Goal: Information Seeking & Learning: Learn about a topic

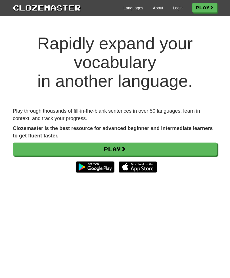
click at [178, 6] on link "Login" at bounding box center [178, 8] width 10 height 6
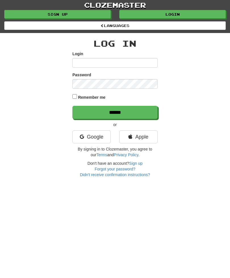
click at [76, 60] on input "Login" at bounding box center [114, 63] width 85 height 10
type input "**********"
click at [26, 167] on div "**********" at bounding box center [115, 105] width 213 height 144
click at [114, 108] on input "******" at bounding box center [114, 112] width 85 height 13
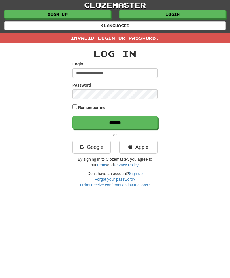
click at [99, 142] on link "Google" at bounding box center [91, 146] width 38 height 13
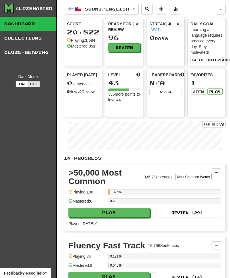
click at [18, 52] on link "Cloze-Reading" at bounding box center [28, 52] width 56 height 14
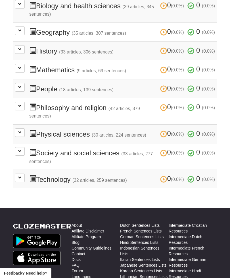
scroll to position [215, 0]
click at [19, 85] on span at bounding box center [19, 86] width 3 height 3
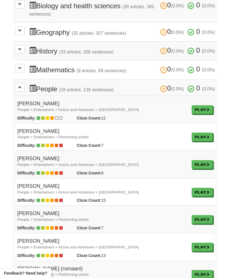
click at [18, 85] on span at bounding box center [19, 86] width 3 height 3
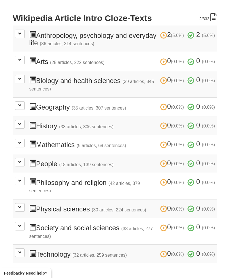
scroll to position [140, 0]
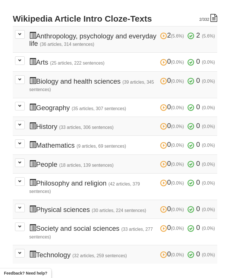
click at [24, 222] on button at bounding box center [20, 226] width 10 height 9
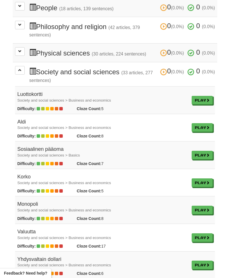
scroll to position [296, 0]
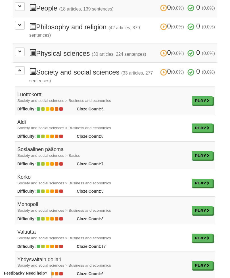
click at [204, 96] on link "Play" at bounding box center [202, 100] width 21 height 9
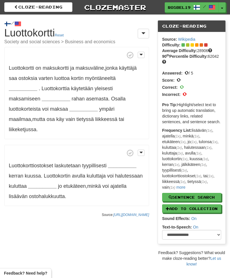
click at [37, 85] on strong "__________" at bounding box center [23, 88] width 28 height 6
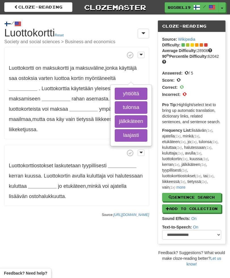
click at [135, 91] on button "yhtiöltä" at bounding box center [131, 93] width 33 height 12
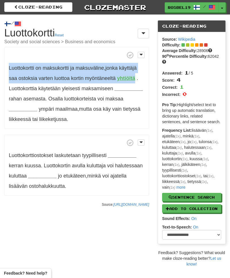
click at [200, 204] on button "Add to Collection" at bounding box center [191, 208] width 59 height 9
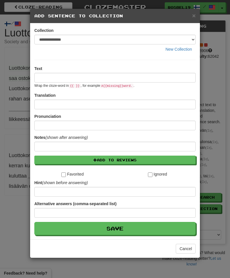
click at [194, 15] on span "×" at bounding box center [193, 15] width 3 height 7
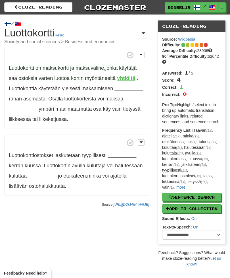
click at [70, 71] on p "Luottokortti on maksukortti ja maksuväline , jonka käyttäjä saa ostoksia varten…" at bounding box center [76, 88] width 145 height 82
click at [137, 78] on span "Luottokortti on maksukortti ja maksuväline , jonka käyttäjä saa ostoksia varten…" at bounding box center [73, 73] width 129 height 16
click at [141, 53] on span at bounding box center [140, 55] width 3 height 4
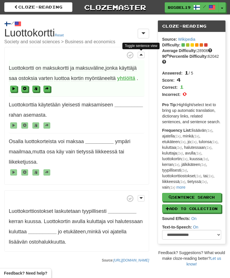
click at [26, 88] on span at bounding box center [24, 88] width 3 height 3
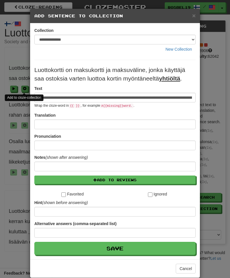
scroll to position [0, 54]
click at [193, 16] on span "×" at bounding box center [193, 15] width 3 height 7
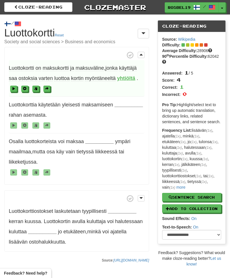
click at [33, 68] on span "Luottokortti" at bounding box center [21, 68] width 25 height 6
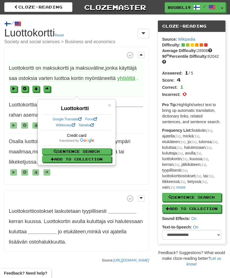
click at [94, 149] on button "Sentence Search" at bounding box center [76, 151] width 69 height 6
select select "****"
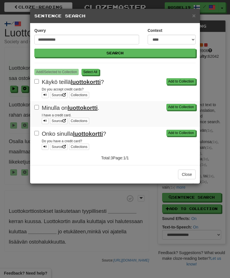
click at [181, 81] on button "Add to Collection" at bounding box center [180, 81] width 29 height 6
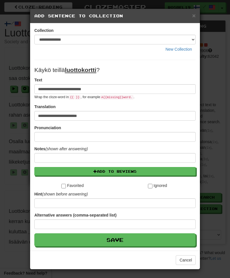
click at [124, 170] on button "Add to Reviews" at bounding box center [114, 171] width 161 height 9
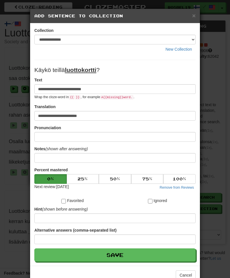
click at [135, 256] on button "Save" at bounding box center [114, 254] width 161 height 13
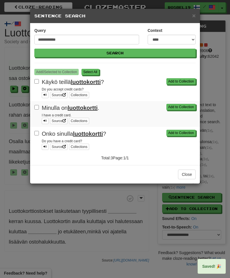
click at [195, 16] on span "×" at bounding box center [193, 15] width 3 height 7
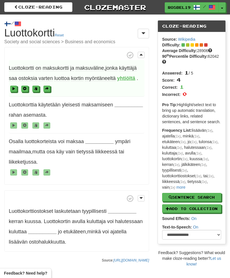
click at [60, 67] on span "maksukortti" at bounding box center [56, 68] width 26 height 6
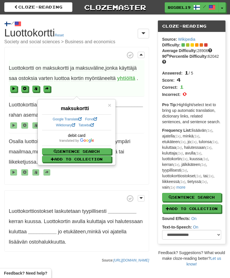
click at [97, 151] on button "Sentence Search" at bounding box center [76, 151] width 69 height 6
select select "****"
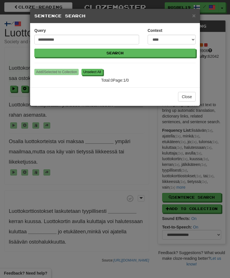
click at [194, 17] on span "×" at bounding box center [193, 15] width 3 height 7
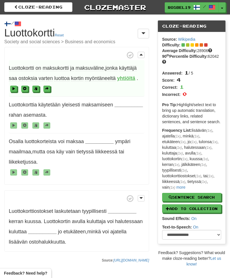
click at [29, 65] on span "Luottokortti" at bounding box center [21, 68] width 25 height 6
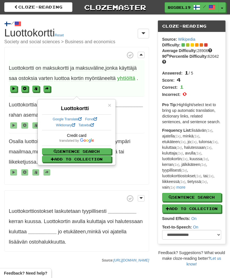
click at [95, 157] on button "Add to Collection" at bounding box center [76, 159] width 69 height 6
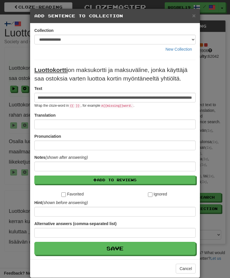
click at [191, 16] on h5 "Add Sentence to Collection" at bounding box center [114, 16] width 161 height 6
click at [192, 19] on div "× Add Sentence to Collection" at bounding box center [115, 16] width 170 height 14
click at [195, 17] on span "×" at bounding box center [193, 15] width 3 height 7
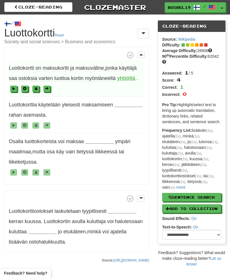
click at [133, 76] on strong "yhtiöltä" at bounding box center [126, 78] width 18 height 6
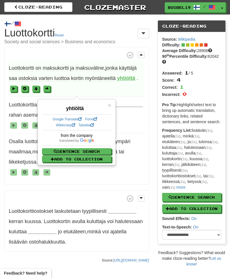
click at [90, 149] on button "Sentence Search" at bounding box center [76, 151] width 69 height 6
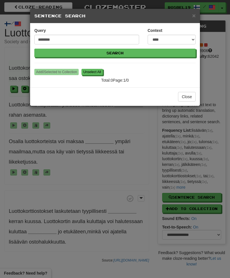
click at [193, 16] on span "×" at bounding box center [193, 15] width 3 height 7
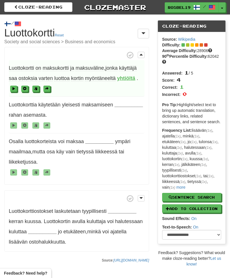
click at [132, 75] on strong "yhtiöltä" at bounding box center [126, 78] width 18 height 6
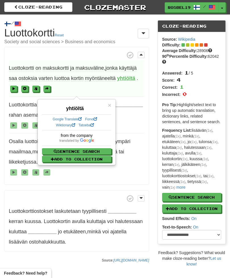
click at [95, 156] on button "Add to Collection" at bounding box center [76, 159] width 69 height 6
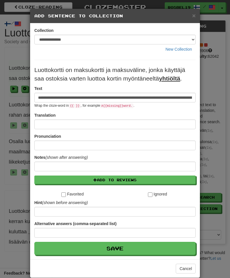
scroll to position [0, 0]
click at [195, 13] on span "×" at bounding box center [193, 15] width 3 height 7
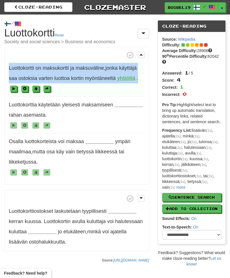
click at [26, 88] on span at bounding box center [24, 88] width 3 height 3
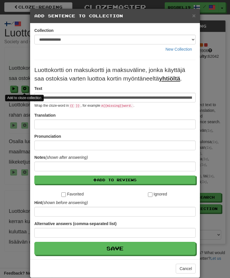
scroll to position [0, 54]
click at [195, 13] on span "×" at bounding box center [193, 15] width 3 height 7
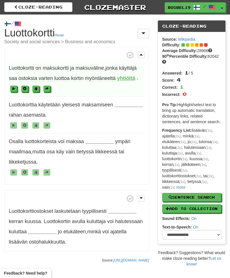
click at [205, 204] on button "Add to Collection" at bounding box center [191, 208] width 59 height 9
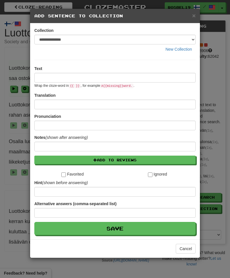
click at [192, 19] on div "× Add Sentence to Collection" at bounding box center [115, 16] width 170 height 14
click at [195, 14] on span "×" at bounding box center [193, 15] width 3 height 7
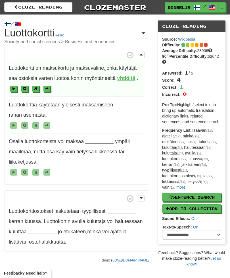
click at [59, 76] on span "luottoa" at bounding box center [61, 78] width 15 height 6
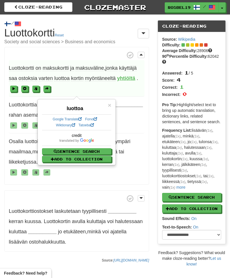
click at [93, 149] on button "Sentence Search" at bounding box center [76, 151] width 69 height 6
select select "****"
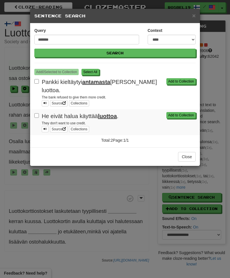
click at [180, 81] on button "Add to Collection" at bounding box center [180, 81] width 29 height 6
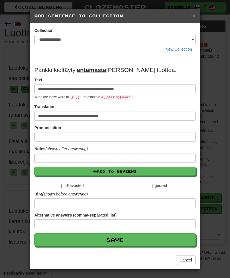
click at [144, 171] on button "Add to Reviews" at bounding box center [114, 171] width 161 height 9
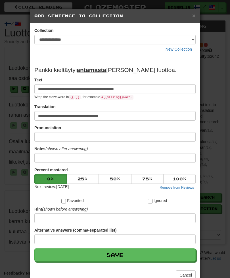
click at [140, 256] on button "Save" at bounding box center [114, 254] width 161 height 13
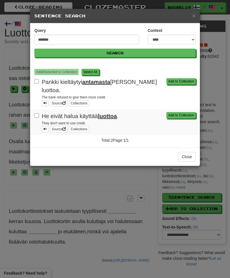
click at [179, 112] on button "Add to Collection" at bounding box center [180, 115] width 29 height 6
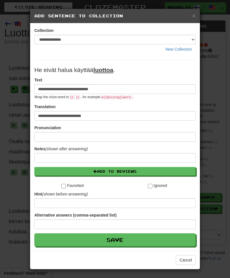
click at [139, 170] on button "Add to Reviews" at bounding box center [114, 171] width 161 height 9
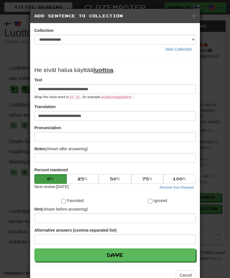
click at [136, 253] on button "Save" at bounding box center [114, 254] width 161 height 13
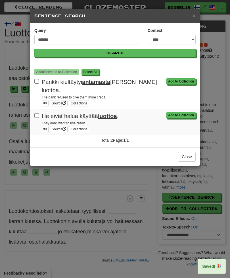
click at [192, 12] on span "×" at bounding box center [193, 15] width 3 height 7
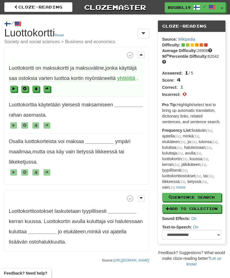
click at [131, 75] on strong "yhtiöltä" at bounding box center [126, 78] width 18 height 6
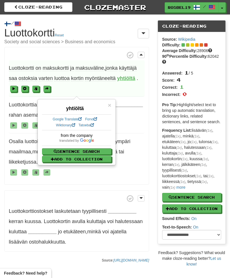
click at [103, 149] on button "Sentence Search" at bounding box center [76, 151] width 69 height 6
select select "****"
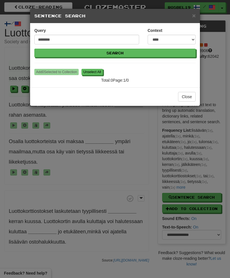
click at [195, 14] on span "×" at bounding box center [193, 15] width 3 height 7
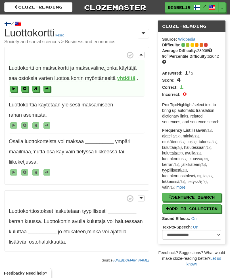
click at [101, 75] on span "myöntäneeltä" at bounding box center [100, 78] width 31 height 6
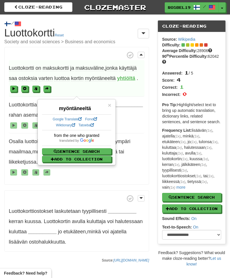
click at [92, 149] on button "Sentence Search" at bounding box center [76, 151] width 69 height 6
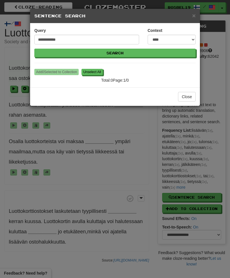
click at [193, 15] on span "×" at bounding box center [193, 15] width 3 height 7
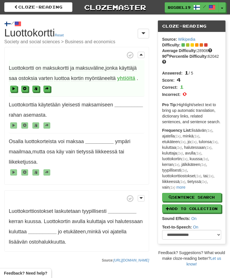
click at [84, 75] on span "kortin" at bounding box center [77, 78] width 12 height 6
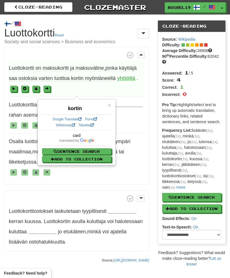
click at [95, 148] on button "Sentence Search" at bounding box center [76, 151] width 69 height 6
select select "****"
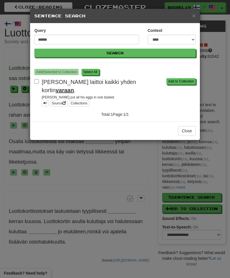
click at [183, 82] on button "Add to Collection" at bounding box center [180, 81] width 29 height 6
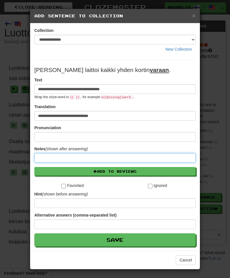
click at [149, 162] on input at bounding box center [114, 158] width 161 height 10
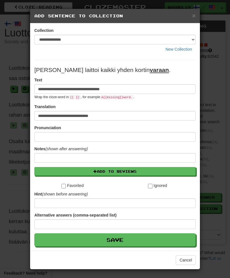
click at [153, 166] on form "**********" at bounding box center [114, 156] width 161 height 180
click at [156, 175] on button "Add to Reviews" at bounding box center [114, 171] width 161 height 9
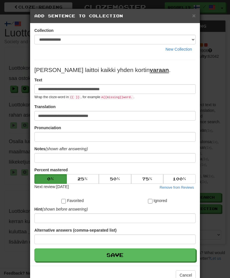
click at [155, 252] on button "Save" at bounding box center [114, 254] width 161 height 13
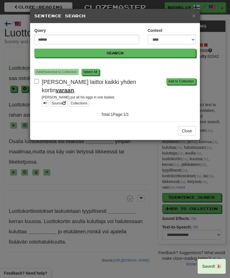
click at [195, 14] on span "×" at bounding box center [193, 15] width 3 height 7
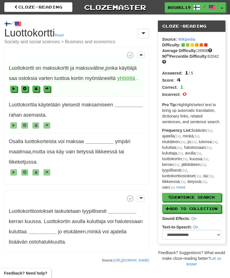
click at [28, 87] on button at bounding box center [24, 88] width 7 height 6
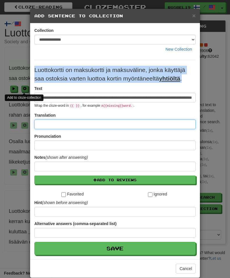
click at [87, 122] on input at bounding box center [114, 124] width 161 height 10
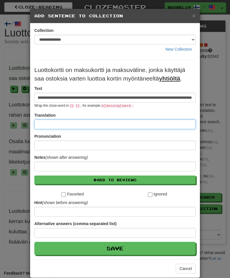
paste input "**********"
type input "**********"
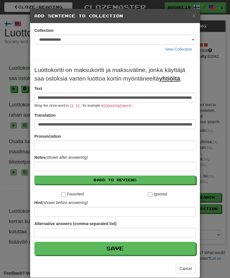
click at [133, 180] on button "Add to Reviews" at bounding box center [114, 179] width 161 height 9
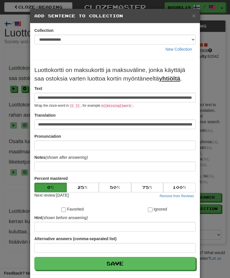
click at [137, 262] on button "Save" at bounding box center [114, 262] width 161 height 13
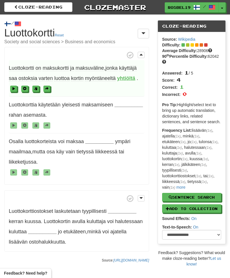
click at [83, 68] on span "maksuväline" at bounding box center [90, 68] width 28 height 6
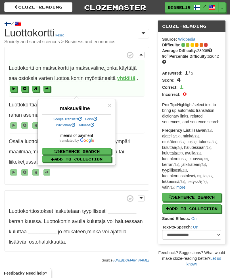
click at [56, 150] on button "Sentence Search" at bounding box center [76, 151] width 69 height 6
select select "****"
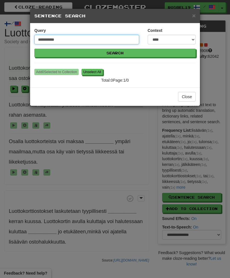
click at [80, 37] on input "**********" at bounding box center [86, 40] width 105 height 10
click at [115, 53] on button "Search" at bounding box center [114, 53] width 161 height 9
click at [73, 39] on input "*******" at bounding box center [86, 40] width 105 height 10
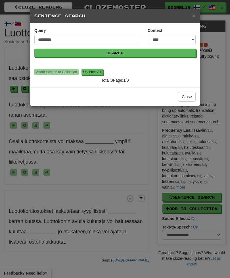
click at [126, 50] on button "Search" at bounding box center [114, 53] width 161 height 9
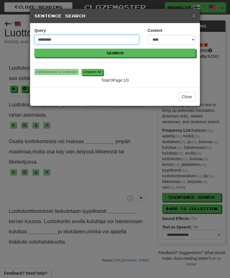
click at [74, 40] on input "*********" at bounding box center [86, 40] width 105 height 10
type input "******"
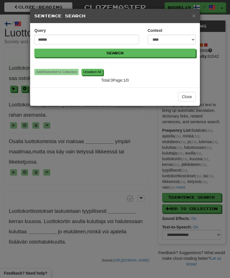
click at [137, 54] on button "Search" at bounding box center [114, 53] width 161 height 9
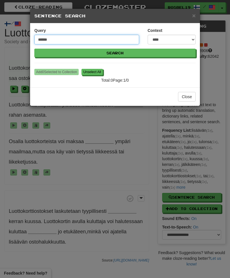
click at [72, 37] on input "******" at bounding box center [86, 40] width 105 height 10
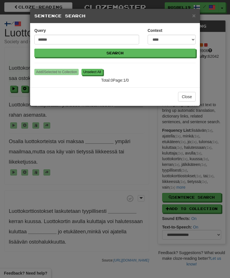
click at [194, 17] on span "×" at bounding box center [193, 15] width 3 height 7
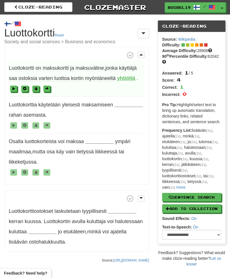
click at [95, 66] on span "maksuväline" at bounding box center [90, 68] width 28 height 6
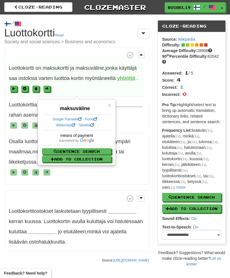
click at [64, 120] on link "Google Translate" at bounding box center [67, 119] width 29 height 4
click at [95, 66] on span "maksuväline" at bounding box center [90, 68] width 28 height 6
click at [66, 124] on link "Wiktionary" at bounding box center [65, 125] width 19 height 4
click at [82, 146] on div "means of payment Sentence Search Add to Collection" at bounding box center [76, 147] width 69 height 30
click at [97, 148] on button "Sentence Search" at bounding box center [76, 151] width 69 height 6
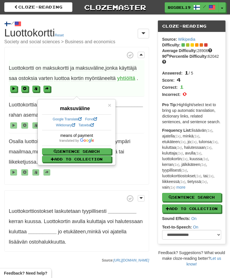
select select "****"
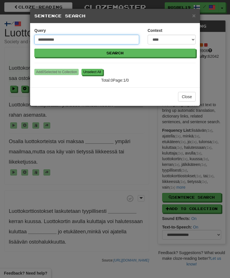
click at [112, 37] on input "**********" at bounding box center [86, 40] width 105 height 10
click at [62, 40] on input "**********" at bounding box center [86, 40] width 105 height 10
click at [61, 38] on input "**********" at bounding box center [86, 40] width 105 height 10
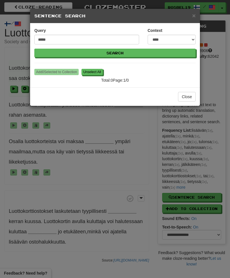
click at [145, 55] on button "Search" at bounding box center [114, 53] width 161 height 9
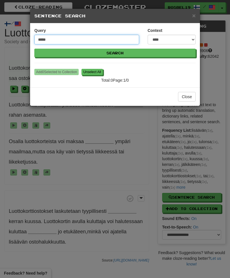
click at [57, 38] on input "*****" at bounding box center [86, 40] width 105 height 10
type input "******"
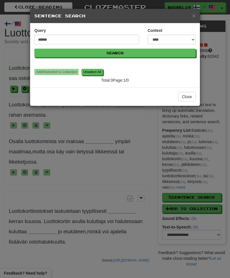
click at [188, 11] on div "× Sentence Search" at bounding box center [115, 16] width 170 height 14
click at [193, 21] on div "× Sentence Search" at bounding box center [115, 16] width 170 height 14
click at [191, 15] on h5 "Sentence Search" at bounding box center [114, 16] width 161 height 6
click at [192, 16] on span "×" at bounding box center [193, 15] width 3 height 7
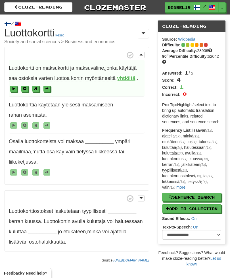
click at [195, 141] on p "Frequency List: lisäävän (1x) , ajatella (1x) , minkä (1x) , etukäteen (1x) , j…" at bounding box center [191, 158] width 59 height 62
click at [190, 142] on p "Frequency List: lisäävän (1x) , ajatella (1x) , minkä (1x) , etukäteen (1x) , j…" at bounding box center [191, 158] width 59 height 62
click at [199, 130] on p "Frequency List: lisäävän (1x) , ajatella (1x) , minkä (1x) , etukäteen (1x) , j…" at bounding box center [191, 158] width 59 height 62
click at [208, 193] on button "Sentence Search" at bounding box center [191, 197] width 59 height 9
select select "****"
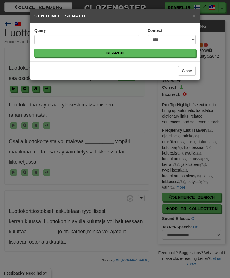
click at [195, 14] on span "×" at bounding box center [193, 15] width 3 height 7
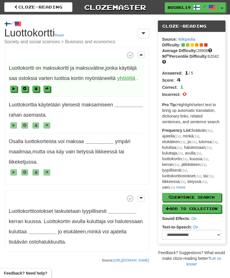
click at [180, 180] on em "(1x)" at bounding box center [183, 182] width 6 height 4
click at [176, 185] on link "more" at bounding box center [180, 187] width 9 height 5
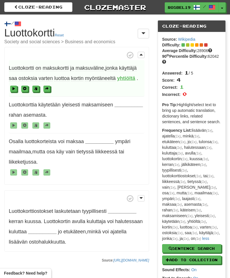
click at [211, 128] on em "(1x)" at bounding box center [209, 130] width 6 height 4
click at [211, 129] on em "(1x)" at bounding box center [209, 130] width 6 height 4
click at [196, 135] on em "(1x)" at bounding box center [196, 136] width 6 height 4
click at [197, 135] on em "(1x)" at bounding box center [196, 136] width 6 height 4
copy p "lisäävän"
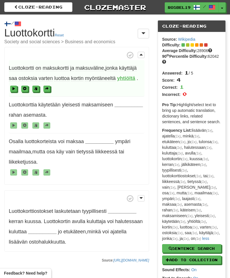
click at [189, 236] on em "(1x)" at bounding box center [186, 238] width 6 height 4
click at [199, 244] on button "Sentence Search" at bounding box center [191, 248] width 59 height 9
select select "****"
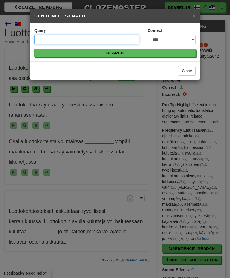
click at [80, 37] on input "Query" at bounding box center [86, 40] width 105 height 10
click at [97, 37] on input "Query" at bounding box center [86, 40] width 105 height 10
paste input "********"
type input "********"
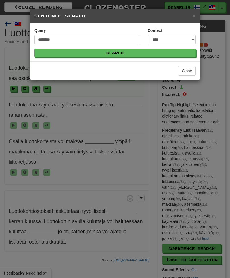
click at [107, 49] on button "Search" at bounding box center [114, 53] width 161 height 9
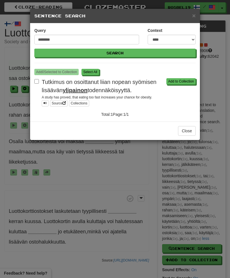
click at [195, 16] on span "×" at bounding box center [193, 15] width 3 height 7
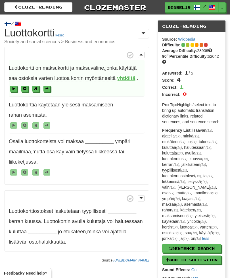
click at [127, 102] on strong "__________" at bounding box center [128, 105] width 28 height 6
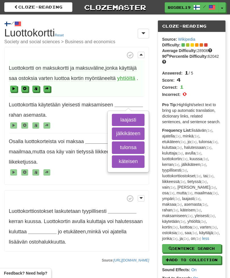
click at [133, 157] on button "käteisen" at bounding box center [128, 161] width 33 height 12
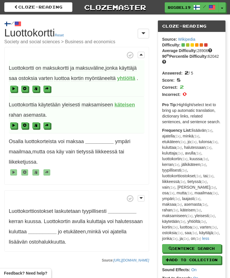
click at [123, 102] on strong "käteisen" at bounding box center [124, 105] width 20 height 6
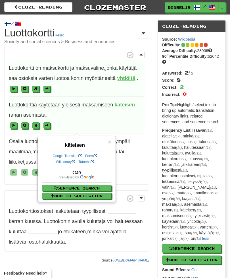
click at [97, 185] on button "Sentence Search" at bounding box center [76, 188] width 69 height 6
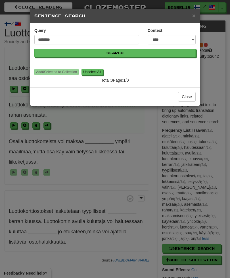
click at [195, 13] on span "×" at bounding box center [193, 15] width 3 height 7
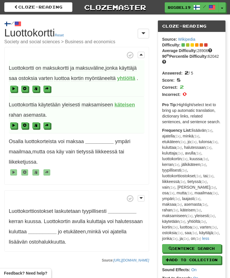
click at [105, 102] on span "maksamiseen" at bounding box center [98, 105] width 32 height 6
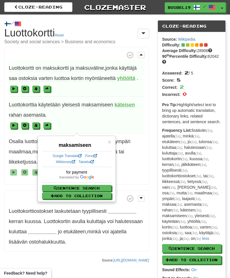
click at [96, 185] on button "Sentence Search" at bounding box center [76, 188] width 69 height 6
select select "****"
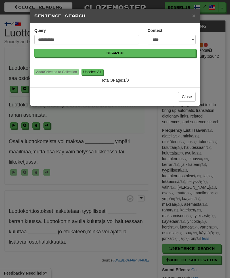
click at [193, 16] on span "×" at bounding box center [193, 15] width 3 height 7
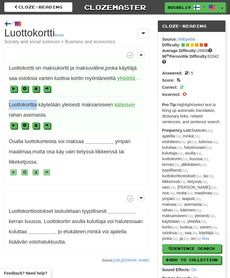
click at [23, 125] on button at bounding box center [24, 125] width 7 height 6
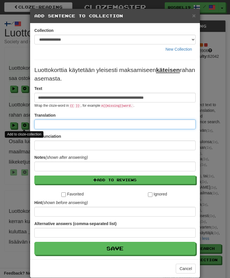
click at [114, 123] on input at bounding box center [114, 124] width 161 height 10
paste input "**********"
type input "**********"
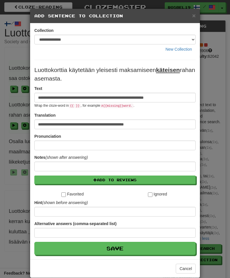
click at [134, 179] on button "Add to Reviews" at bounding box center [114, 179] width 161 height 9
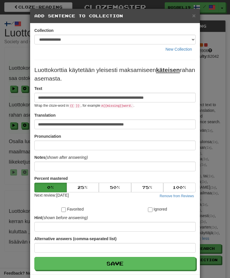
click at [131, 261] on button "Save" at bounding box center [114, 262] width 161 height 13
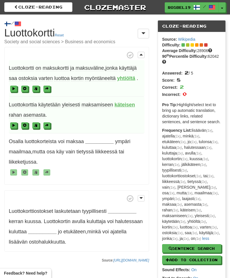
click at [95, 139] on strong "__________" at bounding box center [99, 141] width 28 height 6
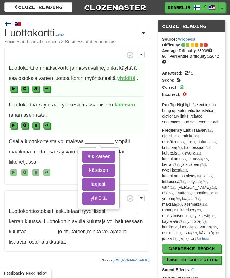
click at [103, 194] on button "yhtiöltä" at bounding box center [98, 198] width 33 height 12
click at [107, 167] on button "käteisen" at bounding box center [98, 170] width 33 height 12
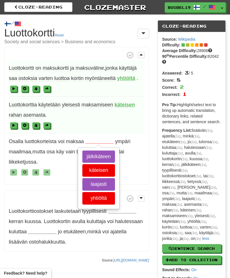
click at [109, 154] on button "jälkikäteen" at bounding box center [98, 156] width 33 height 12
click at [108, 183] on button "laajasti" at bounding box center [98, 184] width 33 height 12
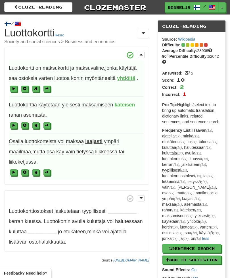
click at [95, 141] on strong "laajasti" at bounding box center [93, 141] width 17 height 6
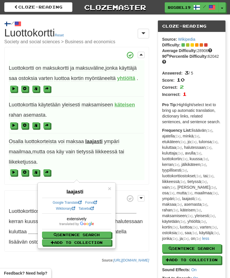
click at [94, 232] on button "Sentence Search" at bounding box center [76, 234] width 69 height 6
select select "****"
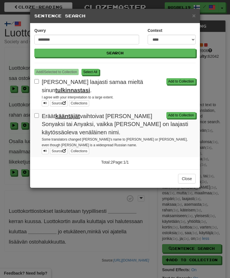
click at [187, 83] on button "Add to Collection" at bounding box center [180, 81] width 29 height 6
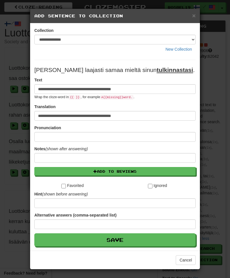
click at [180, 169] on button "Add to Reviews" at bounding box center [114, 171] width 161 height 9
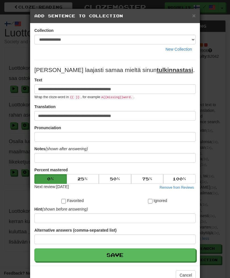
click at [170, 251] on button "Save" at bounding box center [114, 254] width 161 height 13
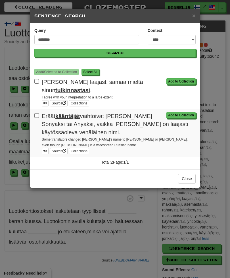
click at [195, 12] on span "×" at bounding box center [193, 15] width 3 height 7
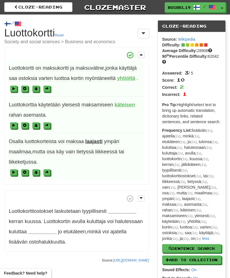
click at [121, 208] on strong "__________" at bounding box center [122, 211] width 28 height 6
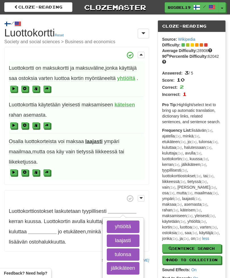
click at [128, 255] on button "tulonsa" at bounding box center [123, 254] width 33 height 12
click at [132, 266] on button "jälkikäteen" at bounding box center [123, 268] width 33 height 12
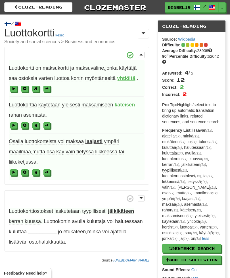
click at [123, 210] on strong "jälkikäteen" at bounding box center [121, 211] width 26 height 6
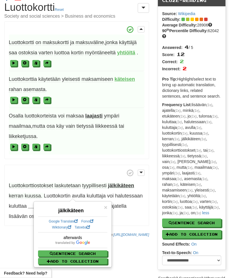
click at [94, 252] on button "Sentence Search" at bounding box center [72, 253] width 69 height 6
select select "****"
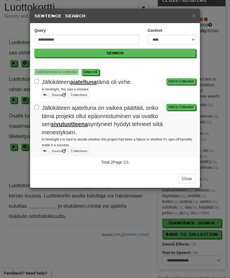
click at [189, 79] on button "Add to Collection" at bounding box center [180, 81] width 29 height 6
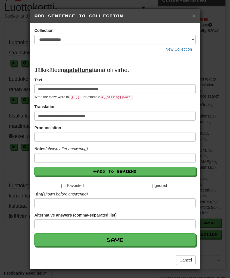
click at [139, 170] on button "Add to Reviews" at bounding box center [114, 171] width 161 height 9
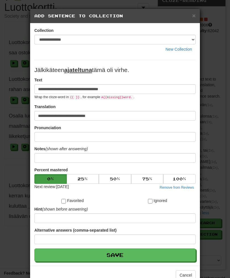
click at [145, 254] on button "Save" at bounding box center [114, 254] width 161 height 13
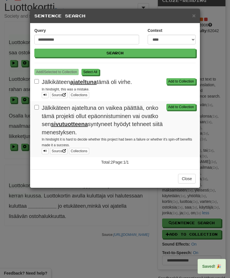
click at [139, 254] on div "**********" at bounding box center [115, 139] width 230 height 278
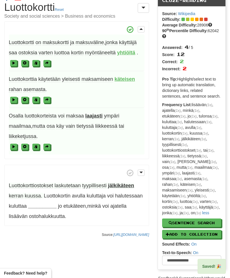
click at [129, 180] on p "Luottokorttiostokset laskutetaan tyypillisesti jälkikäteen kerran kuussa . Luot…" at bounding box center [76, 194] width 145 height 61
click at [133, 185] on strong "jälkikäteen" at bounding box center [121, 185] width 26 height 6
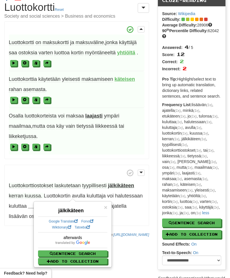
click at [96, 250] on button "Sentence Search" at bounding box center [72, 253] width 69 height 6
select select "****"
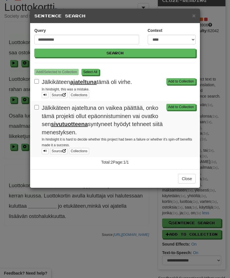
click at [189, 105] on button "Add to Collection" at bounding box center [180, 107] width 29 height 6
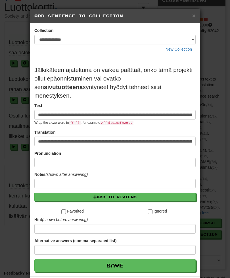
click at [195, 14] on span "×" at bounding box center [193, 15] width 3 height 7
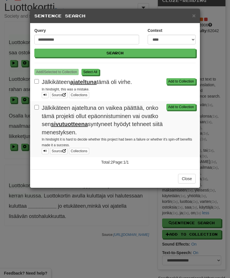
click at [193, 16] on span "×" at bounding box center [193, 15] width 3 height 7
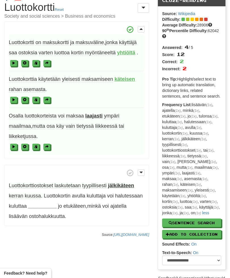
click at [88, 122] on span "Osalla luottokorteista voi maksaa laajasti ympäri maailmaa , mutta osa käy vain…" at bounding box center [77, 131] width 136 height 47
click at [90, 123] on span "tietyssä" at bounding box center [84, 126] width 17 height 6
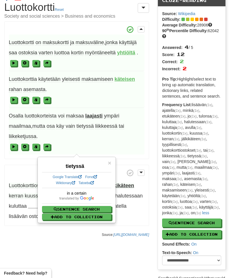
click at [99, 206] on button "Sentence Search" at bounding box center [76, 209] width 69 height 6
select select "****"
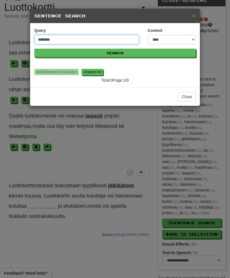
click at [72, 37] on input "********" at bounding box center [86, 40] width 105 height 10
click at [93, 39] on input "********" at bounding box center [86, 40] width 105 height 10
click at [115, 53] on button "Search" at bounding box center [114, 53] width 161 height 9
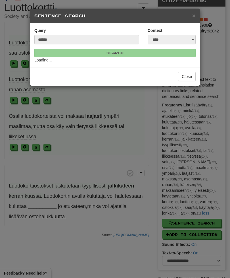
scroll to position [26, 0]
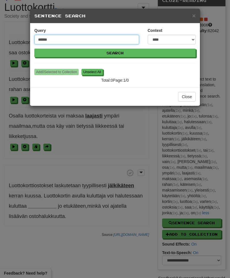
click at [72, 38] on input "******" at bounding box center [86, 40] width 105 height 10
type input "********"
click at [115, 53] on button "Search" at bounding box center [114, 53] width 161 height 9
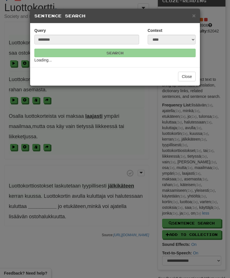
scroll to position [26, 0]
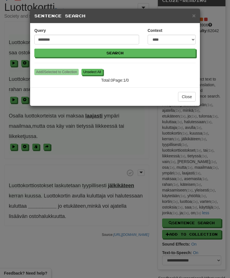
click at [192, 17] on span "×" at bounding box center [193, 15] width 3 height 7
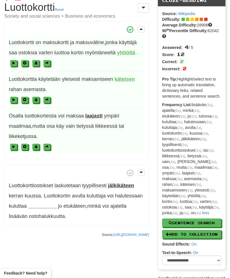
click at [113, 124] on span "liikkeessä" at bounding box center [106, 126] width 22 height 6
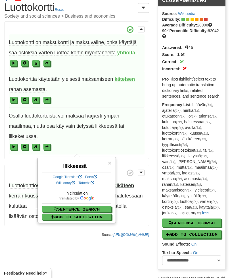
click at [93, 206] on button "Sentence Search" at bounding box center [76, 209] width 69 height 6
select select "****"
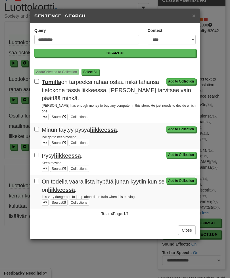
click at [181, 126] on button "Add to Collection" at bounding box center [180, 129] width 29 height 6
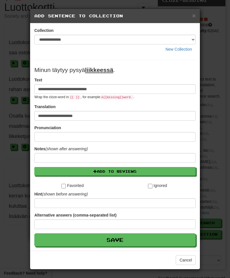
click at [142, 171] on button "Add to Reviews" at bounding box center [114, 171] width 161 height 9
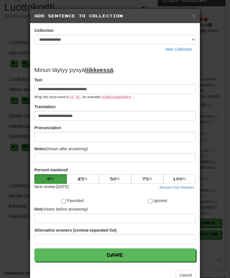
click at [136, 258] on button "Save" at bounding box center [114, 254] width 161 height 13
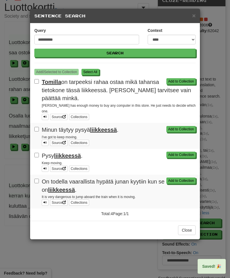
click at [146, 252] on div "**********" at bounding box center [115, 139] width 230 height 278
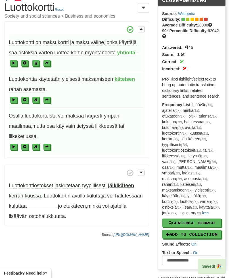
click at [110, 124] on span "liikkeessä" at bounding box center [106, 126] width 22 height 6
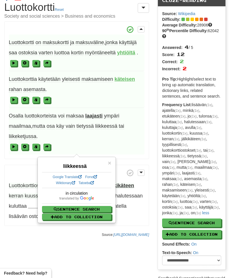
click at [99, 206] on button "Sentence Search" at bounding box center [76, 209] width 69 height 6
select select "****"
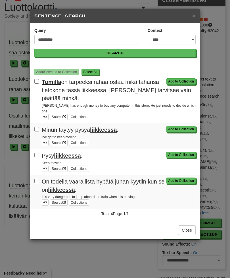
click at [191, 79] on button "Add to Collection" at bounding box center [180, 81] width 29 height 6
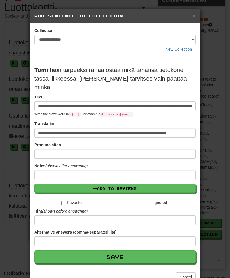
scroll to position [0, 0]
click at [147, 184] on button "Add to Reviews" at bounding box center [114, 188] width 161 height 9
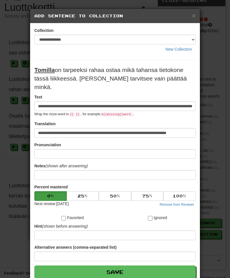
click at [143, 265] on button "Save" at bounding box center [114, 271] width 161 height 13
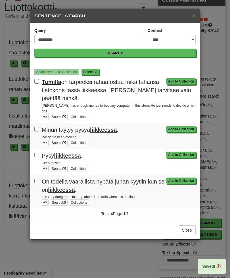
click at [184, 151] on button "Add to Collection" at bounding box center [180, 154] width 29 height 6
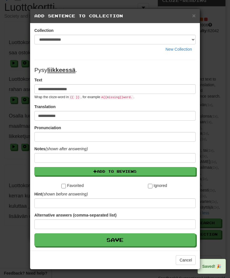
click at [139, 170] on button "Add to Reviews" at bounding box center [114, 171] width 161 height 9
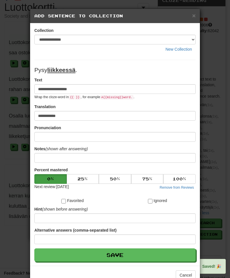
click at [141, 255] on button "Save" at bounding box center [114, 254] width 161 height 13
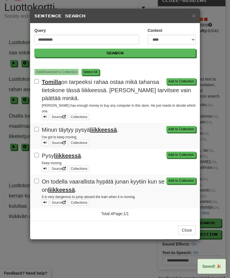
click at [188, 177] on button "Add to Collection" at bounding box center [180, 180] width 29 height 6
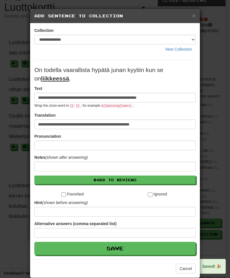
click at [143, 188] on form "**********" at bounding box center [114, 160] width 161 height 189
click at [146, 182] on button "Add to Reviews" at bounding box center [114, 179] width 161 height 9
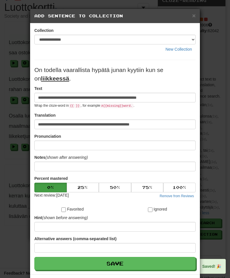
click at [147, 257] on button "Save" at bounding box center [114, 262] width 161 height 13
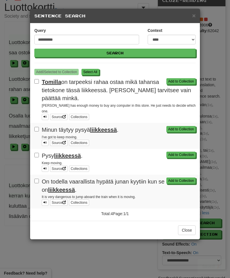
click at [194, 13] on span "×" at bounding box center [193, 15] width 3 height 7
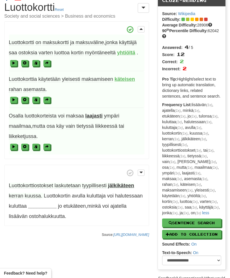
click at [23, 133] on span "liikeketjussa" at bounding box center [23, 136] width 28 height 6
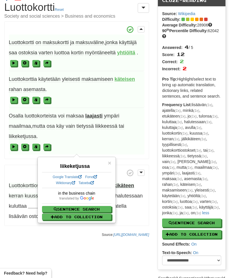
click at [97, 208] on button "Sentence Search" at bounding box center [76, 209] width 69 height 6
select select "****"
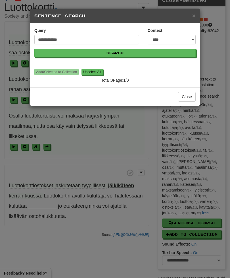
click at [195, 14] on span "×" at bounding box center [193, 15] width 3 height 7
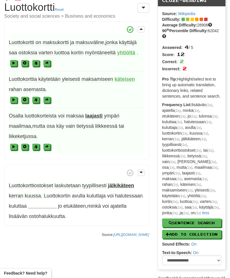
click at [46, 182] on span "Luottokorttiostokset" at bounding box center [31, 185] width 44 height 6
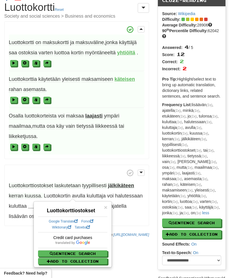
click at [74, 182] on span "laskutetaan" at bounding box center [68, 185] width 26 height 6
click at [88, 251] on button "Sentence Search" at bounding box center [72, 253] width 69 height 6
select select "****"
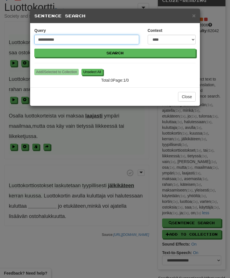
click at [71, 39] on input "**********" at bounding box center [86, 40] width 105 height 10
click at [115, 53] on button "Search" at bounding box center [114, 53] width 161 height 9
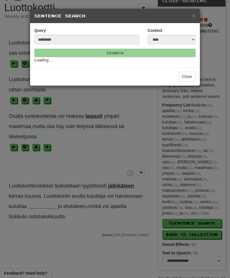
scroll to position [26, 0]
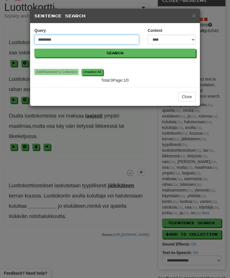
click at [69, 37] on input "*********" at bounding box center [86, 40] width 105 height 10
click at [115, 53] on button "Search" at bounding box center [114, 53] width 161 height 9
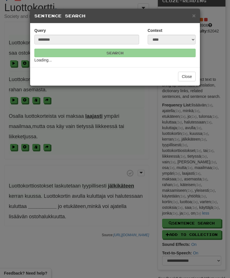
scroll to position [26, 0]
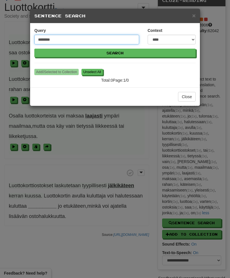
click at [100, 39] on input "********" at bounding box center [86, 40] width 105 height 10
type input "*******"
click at [115, 53] on button "Search" at bounding box center [114, 53] width 161 height 9
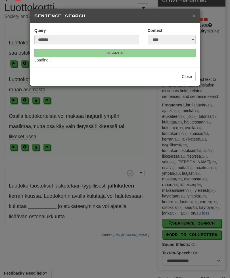
scroll to position [26, 0]
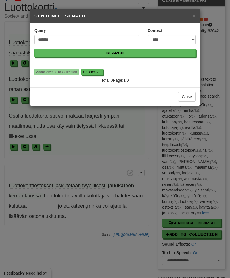
click at [195, 15] on span "×" at bounding box center [193, 15] width 3 height 7
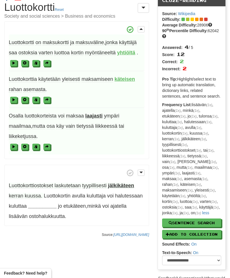
click at [101, 181] on p "Luottokorttiostokset laskutetaan tyypillisesti jälkikäteen kerran kuussa . Luot…" at bounding box center [76, 194] width 145 height 61
click at [100, 183] on span "tyypillisesti" at bounding box center [94, 185] width 24 height 6
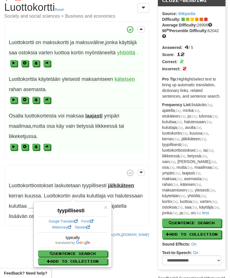
click at [90, 250] on button "Sentence Search" at bounding box center [72, 253] width 69 height 6
select select "****"
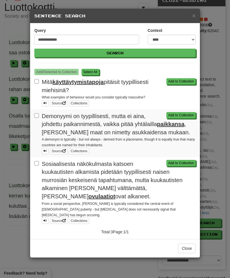
click at [181, 81] on button "Add to Collection" at bounding box center [180, 81] width 29 height 6
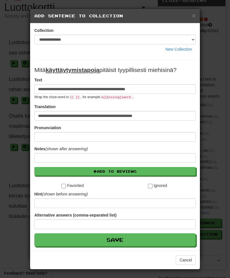
click at [130, 167] on button "Add to Reviews" at bounding box center [114, 171] width 161 height 9
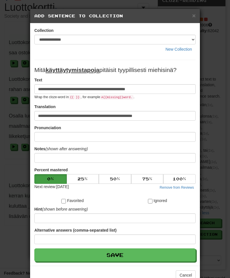
click at [132, 258] on button "Save" at bounding box center [114, 254] width 161 height 13
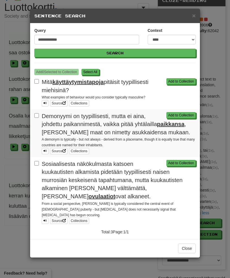
click at [184, 112] on button "Add to Collection" at bounding box center [180, 115] width 29 height 6
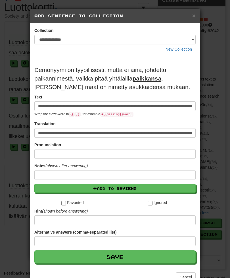
scroll to position [0, 0]
click at [144, 190] on button "Add to Reviews" at bounding box center [114, 188] width 161 height 9
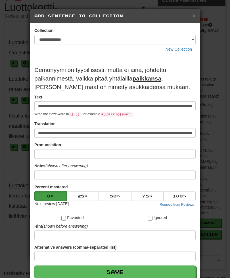
click at [130, 270] on button "Save" at bounding box center [114, 271] width 161 height 13
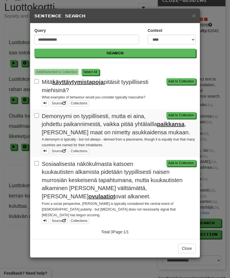
click at [189, 18] on h5 "Sentence Search" at bounding box center [114, 16] width 161 height 6
click at [193, 15] on span "×" at bounding box center [193, 15] width 3 height 7
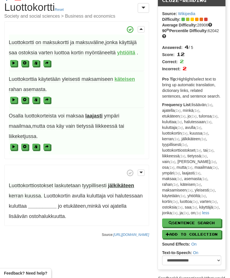
click at [46, 203] on strong "__________" at bounding box center [42, 206] width 28 height 6
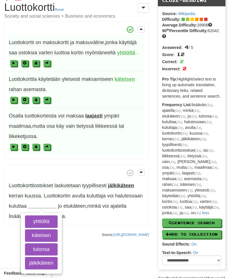
click at [49, 247] on button "tulonsa" at bounding box center [41, 249] width 33 height 12
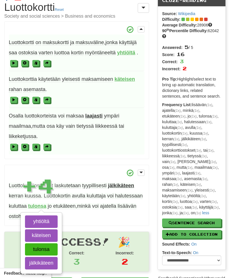
scroll to position [41, 0]
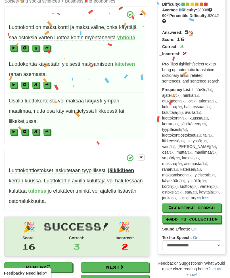
click at [37, 189] on strong "tulonsa" at bounding box center [37, 191] width 18 height 6
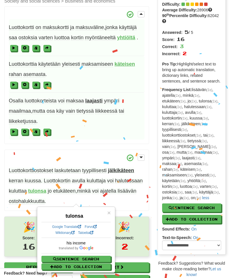
click at [89, 258] on button "Sentence Search" at bounding box center [75, 258] width 69 height 6
select select "****"
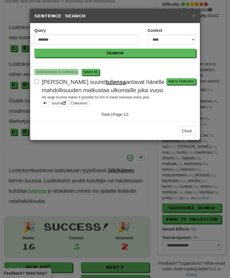
click at [189, 79] on button "Add to Collection" at bounding box center [180, 81] width 29 height 6
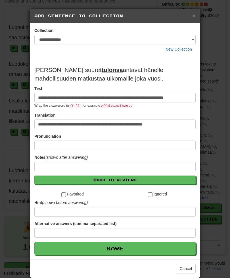
scroll to position [0, 5]
click at [118, 176] on button "Add to Reviews" at bounding box center [114, 179] width 161 height 9
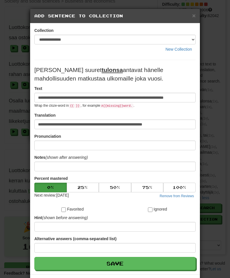
click at [125, 262] on button "Save" at bounding box center [114, 262] width 161 height 13
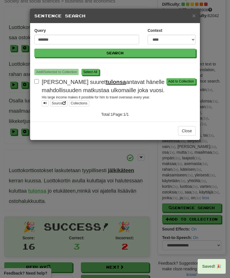
click at [195, 16] on span "×" at bounding box center [193, 15] width 3 height 7
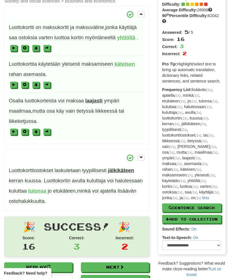
click at [83, 178] on span "avulla" at bounding box center [78, 181] width 13 height 6
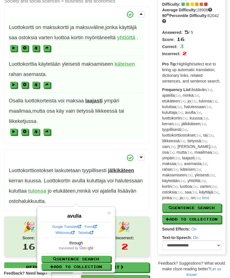
click at [94, 256] on button "Sentence Search" at bounding box center [75, 258] width 69 height 6
select select "****"
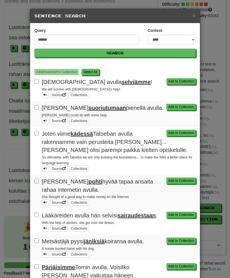
click at [190, 79] on button "Add to Collection" at bounding box center [180, 81] width 29 height 6
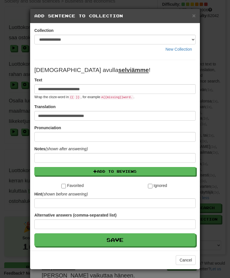
click at [143, 170] on button "Add to Reviews" at bounding box center [114, 171] width 161 height 9
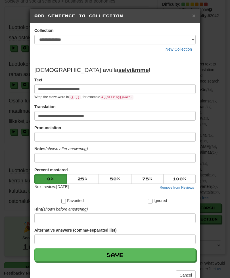
click at [131, 253] on button "Save" at bounding box center [114, 254] width 161 height 13
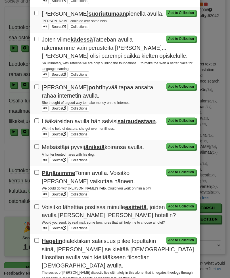
scroll to position [94, 0]
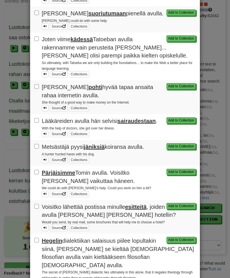
click at [180, 84] on button "Add to Collection" at bounding box center [180, 86] width 29 height 6
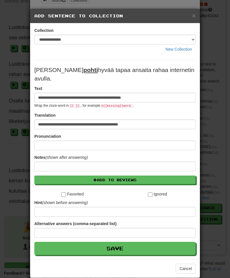
click at [135, 175] on button "Add to Reviews" at bounding box center [114, 179] width 161 height 9
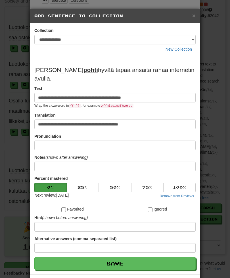
click at [133, 256] on button "Save" at bounding box center [114, 262] width 161 height 13
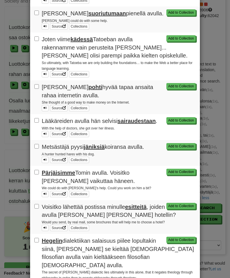
click at [184, 119] on button "Add to Collection" at bounding box center [180, 120] width 29 height 6
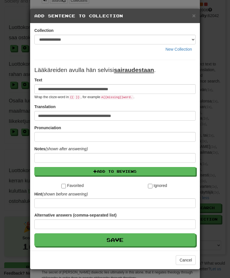
click at [141, 240] on button "Save" at bounding box center [114, 239] width 161 height 13
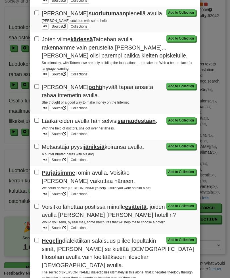
click at [190, 147] on button "Add to Collection" at bounding box center [180, 146] width 29 height 6
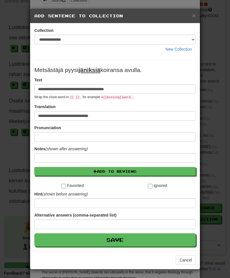
click at [137, 166] on form "**********" at bounding box center [114, 156] width 161 height 180
click at [142, 171] on button "Add to Reviews" at bounding box center [114, 171] width 161 height 9
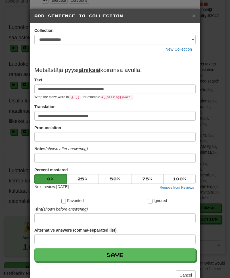
click at [139, 254] on button "Save" at bounding box center [114, 254] width 161 height 13
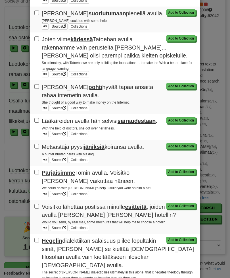
click at [190, 168] on button "Add to Collection" at bounding box center [180, 171] width 29 height 6
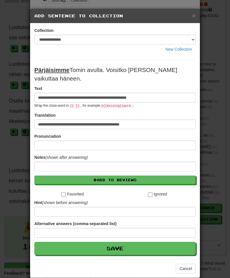
click at [151, 175] on button "Add to Reviews" at bounding box center [114, 179] width 161 height 9
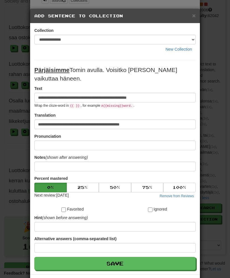
click at [149, 256] on button "Save" at bounding box center [114, 262] width 161 height 13
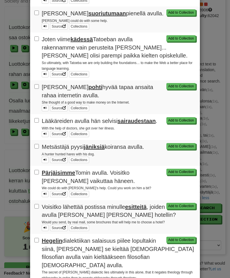
click at [188, 204] on button "Add to Collection" at bounding box center [180, 206] width 29 height 6
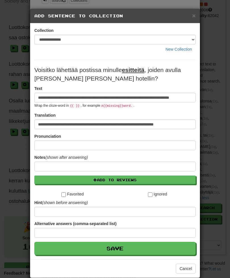
click at [164, 181] on button "Add to Reviews" at bounding box center [114, 179] width 161 height 9
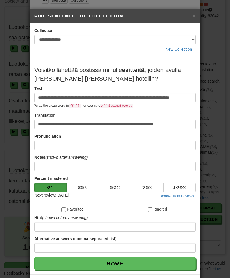
click at [161, 262] on button "Save" at bounding box center [114, 262] width 161 height 13
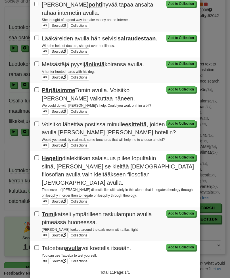
scroll to position [176, 0]
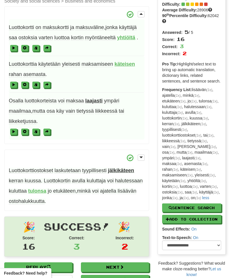
click at [130, 190] on span "lisäävän" at bounding box center [127, 191] width 19 height 6
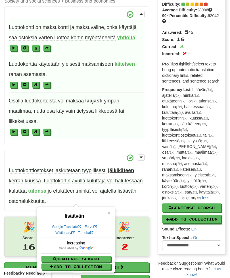
click at [97, 255] on button "Sentence Search" at bounding box center [75, 258] width 69 height 6
select select "****"
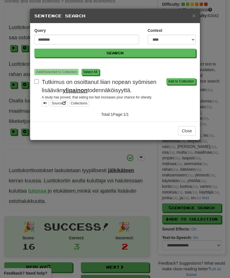
click at [183, 79] on button "Add to Collection" at bounding box center [180, 81] width 29 height 6
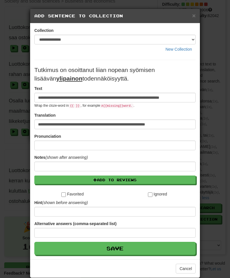
click at [134, 179] on button "Add to Reviews" at bounding box center [114, 179] width 161 height 9
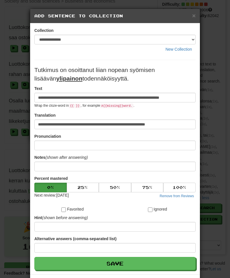
click at [126, 262] on button "Save" at bounding box center [114, 262] width 161 height 13
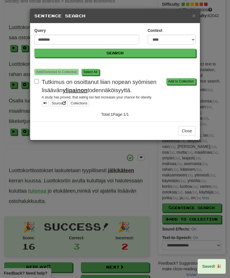
click at [195, 14] on span "×" at bounding box center [193, 15] width 3 height 7
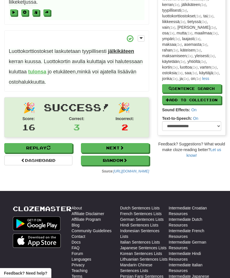
scroll to position [160, 0]
click at [34, 157] on link "Dashboard" at bounding box center [38, 160] width 68 height 10
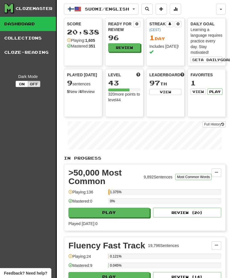
click at [24, 51] on link "Cloze-Reading" at bounding box center [28, 52] width 56 height 14
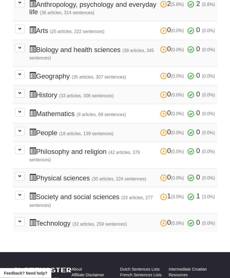
scroll to position [171, 0]
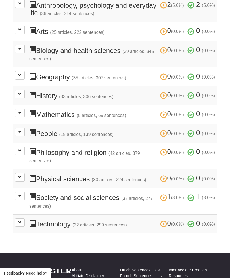
click at [16, 191] on button at bounding box center [20, 195] width 10 height 9
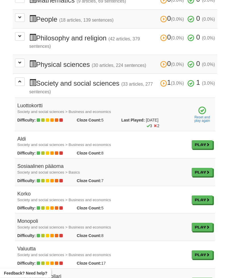
scroll to position [285, 0]
click at [206, 140] on link "Play" at bounding box center [202, 144] width 21 height 9
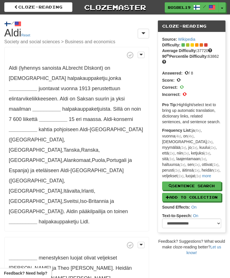
click at [37, 85] on strong "__________" at bounding box center [23, 88] width 28 height 6
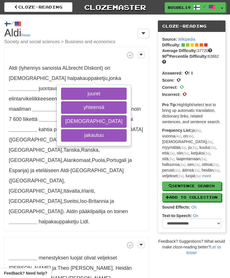
click at [84, 132] on button "jakautuu" at bounding box center [94, 135] width 66 height 12
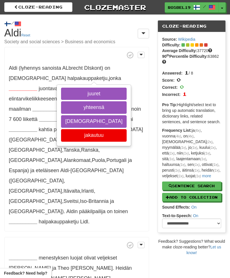
click at [91, 94] on button "juuret" at bounding box center [94, 93] width 66 height 12
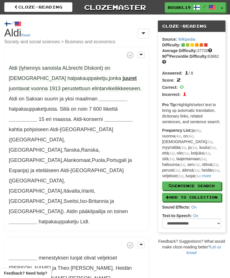
click at [123, 76] on strong "juuret" at bounding box center [130, 78] width 14 height 6
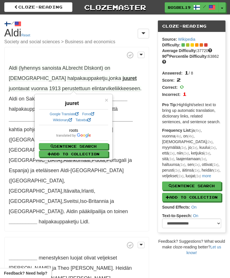
click at [111, 97] on div "× juuret Google Translate Forvo Wiktionary Tatoeba roots Sentence Search Add to…" at bounding box center [73, 126] width 77 height 65
click at [108, 97] on span "×" at bounding box center [106, 100] width 3 height 7
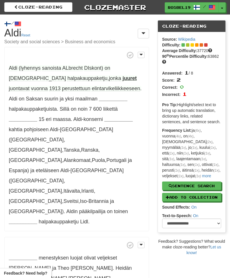
click at [30, 85] on span "juontavat" at bounding box center [19, 88] width 21 height 6
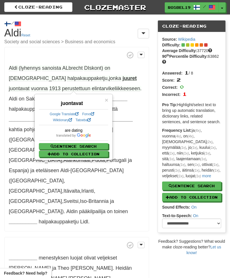
click at [108, 99] on span "×" at bounding box center [106, 100] width 3 height 7
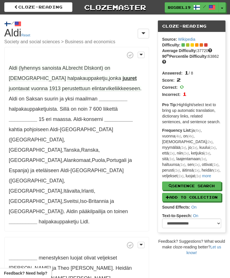
click at [31, 84] on p "Aldi (lyhennys sanoista [PERSON_NAME]) on saksalainen halpakauppaketju , jonka …" at bounding box center [76, 139] width 145 height 184
click at [62, 85] on span "perustettuun" at bounding box center [76, 88] width 28 height 6
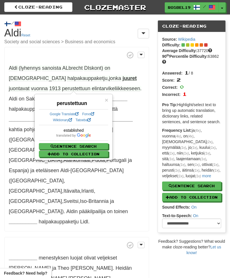
click at [105, 101] on span "×" at bounding box center [106, 100] width 3 height 7
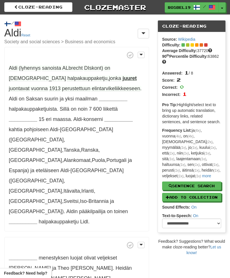
click at [141, 52] on button at bounding box center [141, 55] width 7 height 6
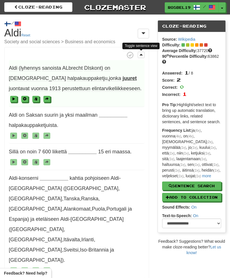
click at [25, 95] on span at bounding box center [77, 98] width 136 height 10
click at [26, 98] on span at bounding box center [24, 98] width 3 height 3
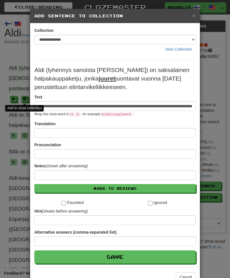
click at [195, 14] on span "×" at bounding box center [193, 15] width 3 height 7
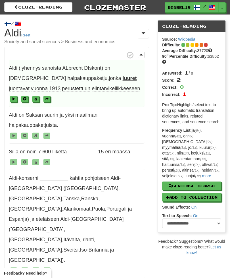
click at [67, 78] on span "halpakauppaketju" at bounding box center [87, 78] width 40 height 6
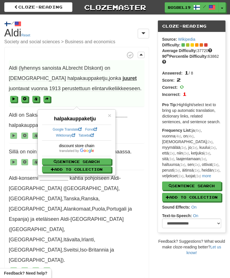
click at [111, 114] on span "×" at bounding box center [109, 115] width 3 height 7
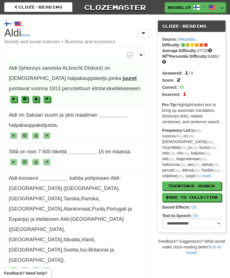
click at [30, 85] on span "juontavat" at bounding box center [19, 88] width 21 height 6
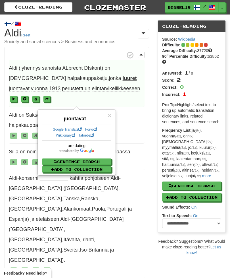
click at [123, 76] on strong "juuret" at bounding box center [130, 78] width 14 height 6
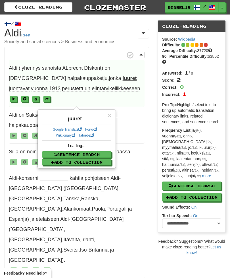
click at [123, 80] on strong "juuret" at bounding box center [130, 78] width 14 height 6
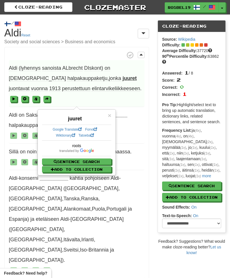
click at [76, 159] on button "Sentence Search" at bounding box center [76, 161] width 69 height 6
select select "****"
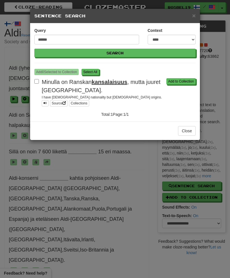
click at [185, 80] on button "Add to Collection" at bounding box center [180, 81] width 29 height 6
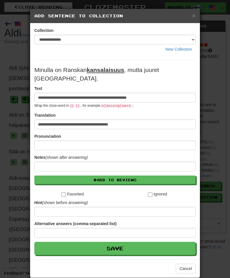
click at [140, 180] on button "Add to Reviews" at bounding box center [114, 179] width 161 height 9
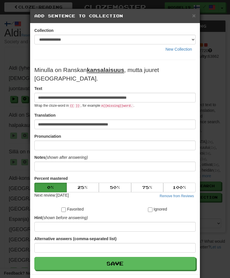
click at [135, 261] on button "Save" at bounding box center [114, 262] width 161 height 13
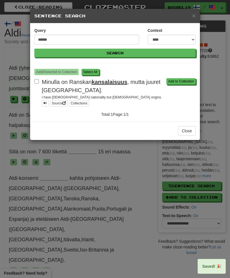
click at [199, 12] on div "× Sentence Search" at bounding box center [115, 16] width 170 height 14
click at [195, 14] on span "×" at bounding box center [193, 15] width 3 height 7
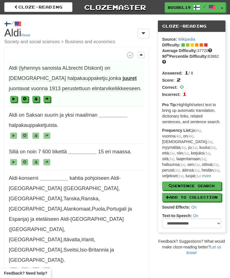
click at [98, 74] on span "Aldi (lyhennys sanoista [PERSON_NAME]) on saksalainen halpakauppaketju , jonka …" at bounding box center [77, 83] width 136 height 47
click at [30, 85] on span "juontavat" at bounding box center [19, 88] width 21 height 6
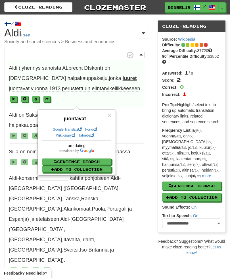
click at [89, 158] on button "Sentence Search" at bounding box center [76, 161] width 69 height 6
select select "****"
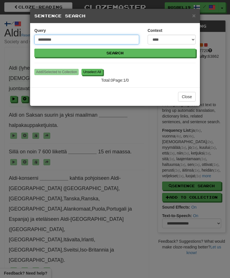
click at [68, 39] on input "*********" at bounding box center [86, 40] width 105 height 10
type input "*******"
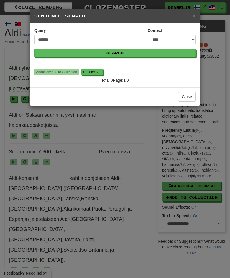
click at [137, 50] on button "Search" at bounding box center [114, 53] width 161 height 9
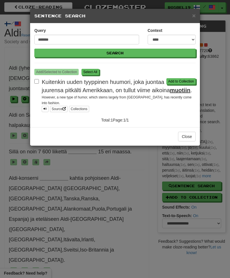
click at [185, 81] on button "Add to Collection" at bounding box center [180, 81] width 29 height 6
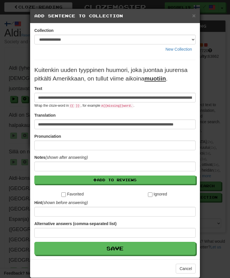
scroll to position [0, 45]
click at [145, 179] on button "Add to Reviews" at bounding box center [114, 179] width 161 height 9
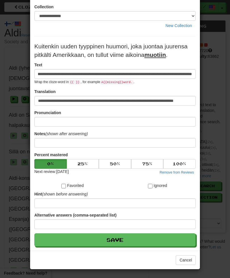
scroll to position [24, 0]
click at [128, 244] on button "Save" at bounding box center [114, 239] width 161 height 13
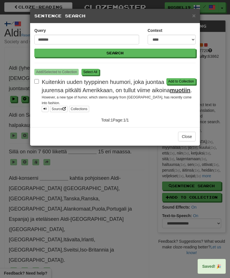
click at [195, 13] on span "×" at bounding box center [193, 15] width 3 height 7
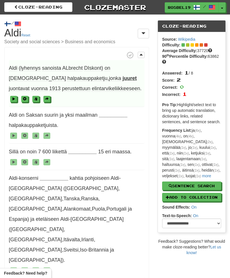
click at [62, 88] on span "perustettuun" at bounding box center [76, 88] width 28 height 6
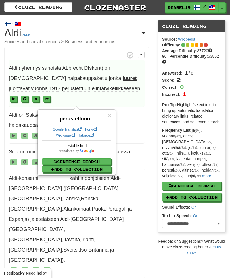
click at [90, 158] on button "Sentence Search" at bounding box center [76, 161] width 69 height 6
select select "****"
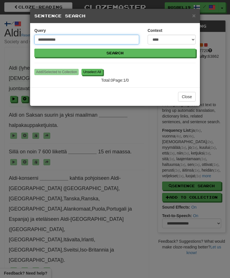
click at [91, 37] on input "**********" at bounding box center [86, 40] width 105 height 10
click at [89, 41] on input "**********" at bounding box center [86, 40] width 105 height 10
type input "*******"
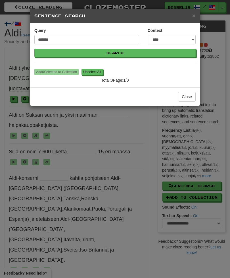
click at [135, 52] on button "Search" at bounding box center [114, 53] width 161 height 9
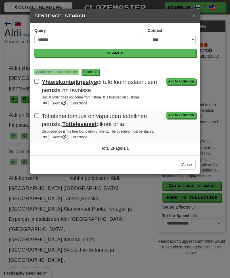
click at [184, 79] on button "Add to Collection" at bounding box center [180, 81] width 29 height 6
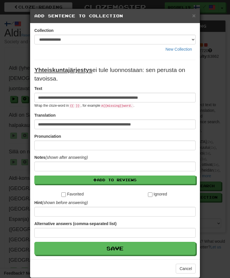
click at [128, 181] on button "Add to Reviews" at bounding box center [114, 179] width 161 height 9
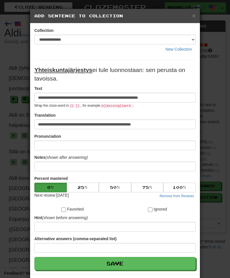
click at [120, 260] on button "Save" at bounding box center [114, 262] width 161 height 13
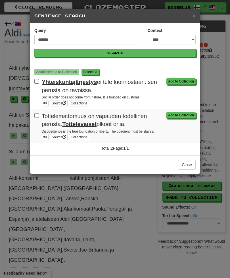
click at [176, 115] on button "Add to Collection" at bounding box center [180, 115] width 29 height 6
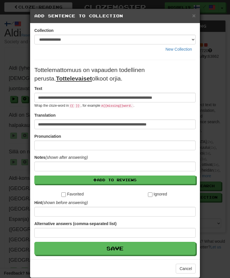
click at [133, 184] on button "Add to Reviews" at bounding box center [114, 179] width 161 height 9
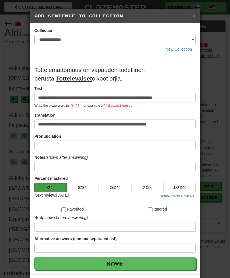
scroll to position [0, 0]
click at [143, 260] on button "Save" at bounding box center [114, 262] width 161 height 13
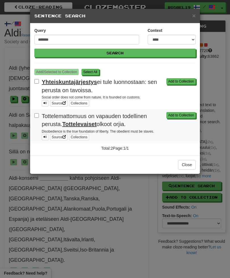
click at [194, 16] on span "×" at bounding box center [193, 15] width 3 height 7
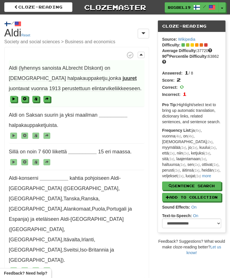
click at [108, 115] on strong "__________" at bounding box center [113, 115] width 28 height 6
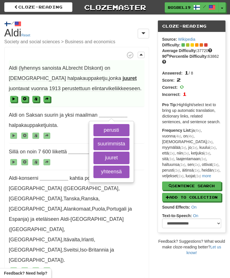
click at [121, 170] on button "yhteensä" at bounding box center [111, 171] width 36 height 12
click at [120, 154] on button "juuret" at bounding box center [111, 157] width 36 height 12
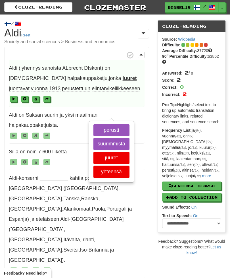
click at [120, 128] on button "perusti" at bounding box center [111, 130] width 36 height 12
click at [122, 142] on button "suurimmista" at bounding box center [111, 143] width 36 height 12
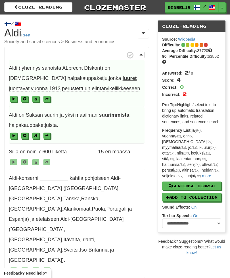
click at [114, 115] on strong "suurimmista" at bounding box center [114, 115] width 30 height 6
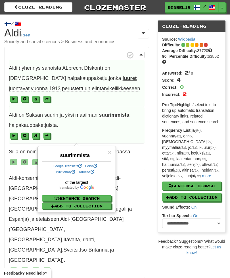
click at [98, 195] on button "Sentence Search" at bounding box center [76, 198] width 69 height 6
select select "****"
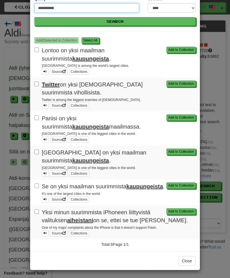
scroll to position [31, 0]
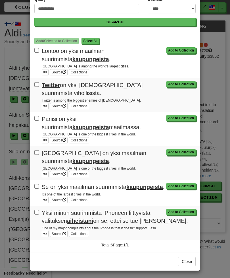
click at [185, 183] on button "Add to Collection" at bounding box center [180, 186] width 29 height 6
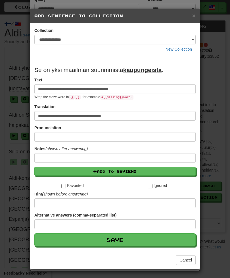
click at [146, 173] on button "Add to Reviews" at bounding box center [114, 171] width 161 height 9
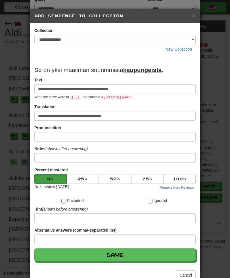
click at [161, 254] on button "Save" at bounding box center [114, 254] width 161 height 13
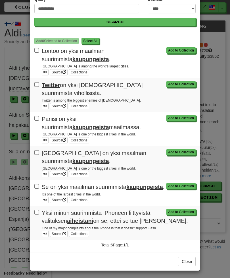
click at [190, 260] on button "Close" at bounding box center [187, 261] width 18 height 10
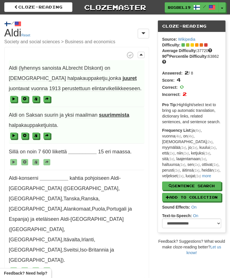
click at [19, 125] on span "halpakauppaketjuista" at bounding box center [33, 125] width 48 height 6
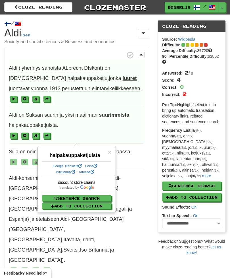
click at [95, 198] on button "Sentence Search" at bounding box center [76, 198] width 69 height 6
select select "****"
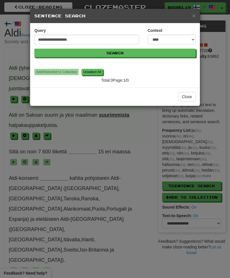
click at [193, 17] on span "×" at bounding box center [193, 15] width 3 height 7
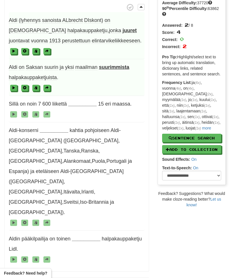
scroll to position [50, 0]
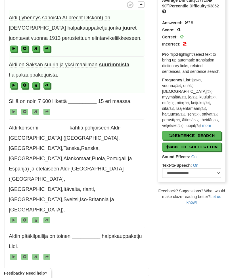
click at [45, 125] on strong "__________" at bounding box center [54, 128] width 28 height 6
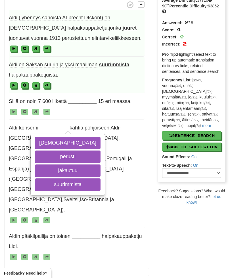
click at [72, 99] on strong "__________" at bounding box center [82, 101] width 28 height 6
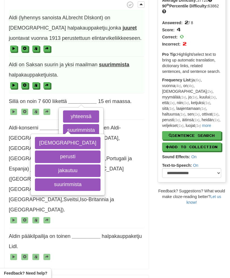
click at [65, 79] on span "Aldi on Saksan suurin ja yksi maailman suurimmista halpakauppaketjuista ." at bounding box center [77, 75] width 136 height 37
click at [114, 233] on span "halpakauppaketju" at bounding box center [122, 236] width 40 height 6
click at [58, 141] on button "[DEMOGRAPHIC_DATA]" at bounding box center [68, 143] width 66 height 12
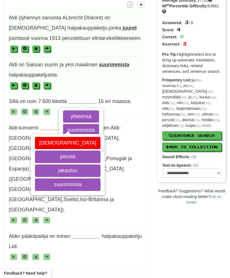
click at [28, 117] on span "Sillä on noin 7 600 liikettä __________ yhteensä suurimmista jakautuu perusti 1…" at bounding box center [77, 106] width 136 height 26
click at [43, 122] on span "Aldi-konserni __________ saksalainen perusti jakautuu suurimmista kahtia pohjoi…" at bounding box center [77, 174] width 136 height 108
click at [47, 128] on strong "__________" at bounding box center [54, 128] width 28 height 6
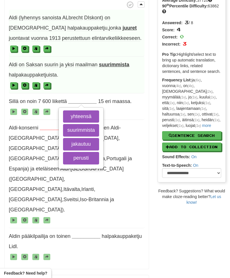
click at [43, 125] on strong "__________" at bounding box center [54, 128] width 28 height 6
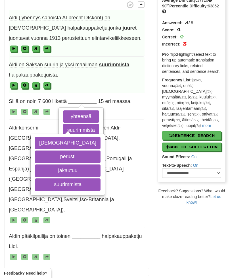
click at [45, 122] on span "Aldi-konserni __________ saksalainen perusti jakautuu suurimmista kahtia pohjoi…" at bounding box center [77, 174] width 136 height 108
click at [45, 127] on strong "__________" at bounding box center [54, 128] width 28 height 6
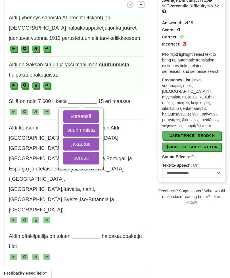
click at [72, 113] on button "yhteensä" at bounding box center [81, 116] width 36 height 12
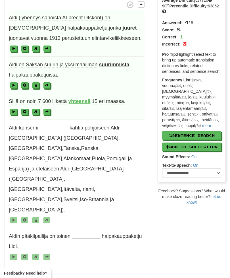
click at [51, 127] on strong "__________" at bounding box center [54, 128] width 28 height 6
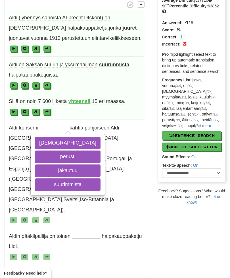
click at [189, 219] on div "/ Cloze-[GEOGRAPHIC_DATA] Aldi Reset Society and social sciences > Business and…" at bounding box center [115, 172] width 230 height 416
click at [125, 108] on span at bounding box center [77, 111] width 136 height 10
click at [112, 116] on span at bounding box center [77, 111] width 136 height 10
click at [50, 141] on button "[DEMOGRAPHIC_DATA]" at bounding box center [68, 143] width 66 height 12
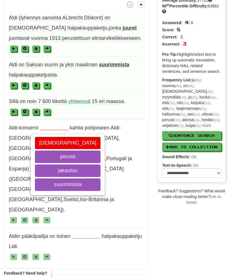
click at [51, 156] on button "perusti" at bounding box center [68, 156] width 66 height 12
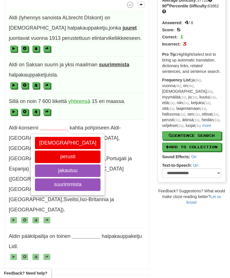
click at [52, 168] on button "jakautuu" at bounding box center [68, 170] width 66 height 12
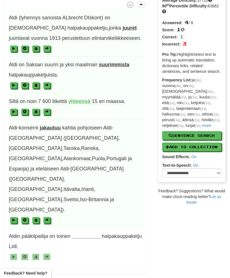
click at [50, 128] on strong "jakautuu" at bounding box center [50, 128] width 21 height 6
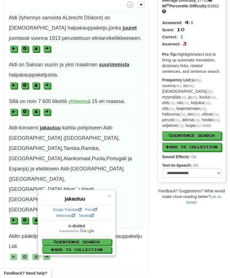
click at [99, 238] on div "is divided Sentence Search Add to Collection" at bounding box center [76, 238] width 69 height 30
click at [93, 238] on button "Sentence Search" at bounding box center [76, 241] width 69 height 6
select select "****"
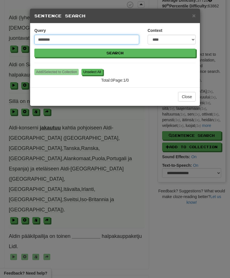
click at [61, 37] on input "********" at bounding box center [86, 40] width 105 height 10
click at [78, 42] on input "********" at bounding box center [86, 40] width 105 height 10
type input "********"
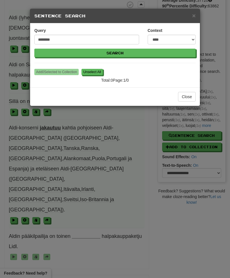
click at [113, 50] on button "Search" at bounding box center [114, 53] width 161 height 9
click at [193, 17] on span "×" at bounding box center [193, 15] width 3 height 7
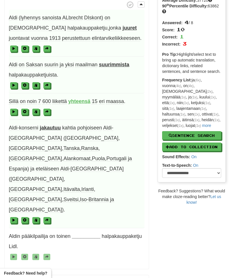
click at [69, 127] on span "kahtia" at bounding box center [69, 128] width 14 height 6
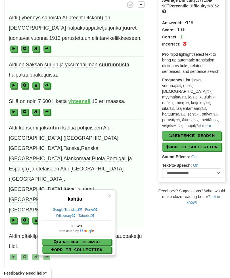
click at [89, 239] on button "Sentence Search" at bounding box center [76, 241] width 69 height 6
select select "****"
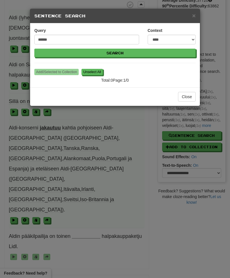
click at [194, 16] on span "×" at bounding box center [193, 15] width 3 height 7
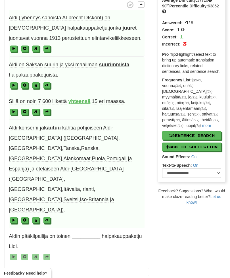
click at [80, 233] on strong "__________" at bounding box center [86, 236] width 28 height 6
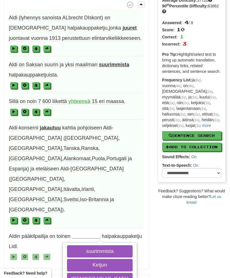
click at [79, 245] on button "suurimmista" at bounding box center [100, 251] width 66 height 12
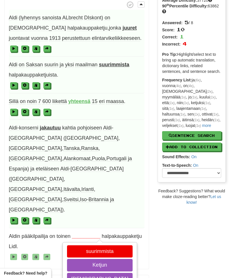
click at [74, 272] on button "[DEMOGRAPHIC_DATA]" at bounding box center [100, 278] width 66 height 12
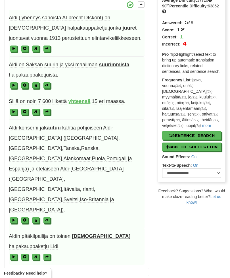
scroll to position [50, 0]
click at [34, 233] on span "pääkilpailija" at bounding box center [35, 236] width 26 height 6
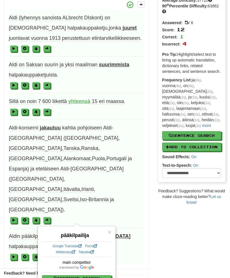
click at [61, 276] on button "Sentence Search" at bounding box center [76, 278] width 69 height 6
select select "****"
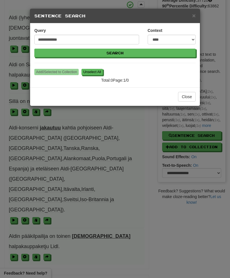
click at [194, 15] on span "×" at bounding box center [193, 15] width 3 height 7
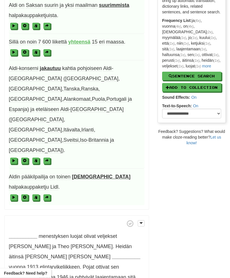
scroll to position [112, 0]
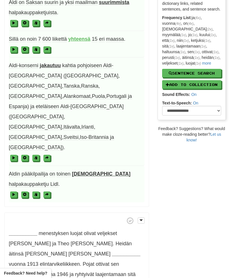
click at [27, 191] on button at bounding box center [24, 194] width 7 height 6
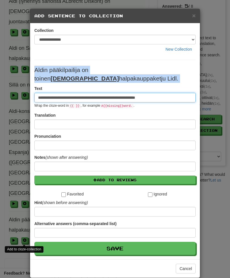
scroll to position [66, 0]
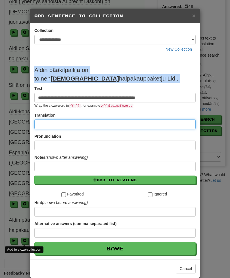
click at [78, 128] on input at bounding box center [114, 124] width 161 height 10
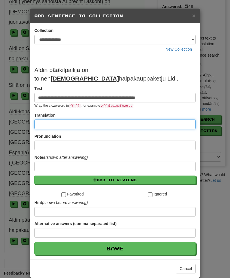
paste input "**********"
type input "**********"
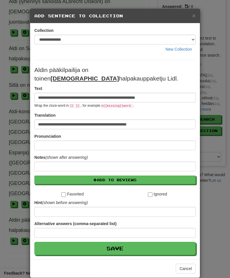
click at [123, 181] on button "Add to Reviews" at bounding box center [114, 179] width 161 height 9
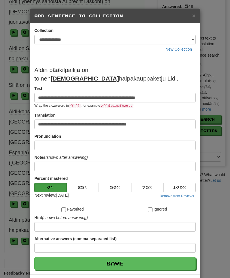
click at [72, 260] on button "Save" at bounding box center [114, 262] width 161 height 13
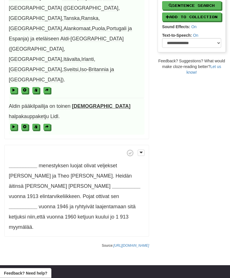
scroll to position [180, 0]
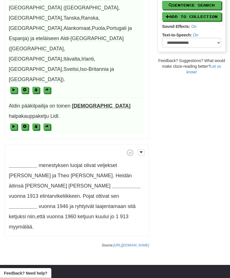
click at [24, 162] on strong "__________" at bounding box center [23, 165] width 28 height 6
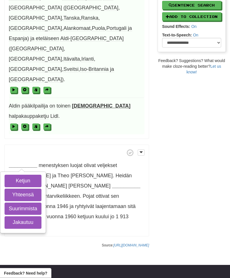
scroll to position [180, 0]
click at [12, 188] on button "Yhteensä" at bounding box center [23, 194] width 37 height 12
click at [12, 174] on button "Ketjun" at bounding box center [23, 180] width 37 height 12
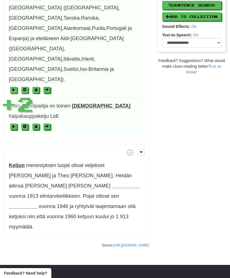
click at [12, 162] on strong "Ketjun" at bounding box center [17, 165] width 16 height 6
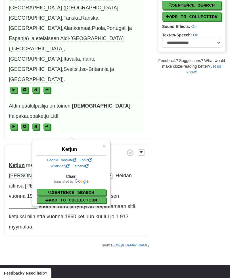
click at [48, 190] on span at bounding box center [49, 191] width 3 height 3
select select "****"
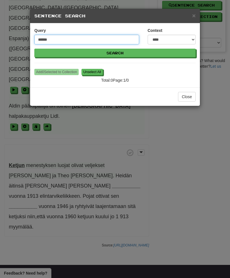
click at [62, 37] on input "******" at bounding box center [86, 40] width 105 height 10
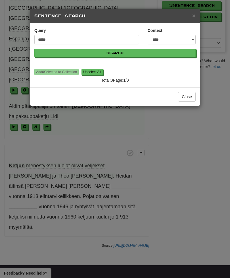
click at [137, 53] on button "Search" at bounding box center [114, 53] width 161 height 9
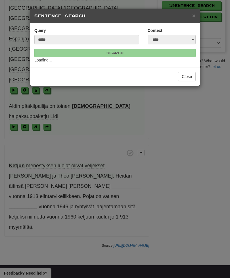
scroll to position [180, 0]
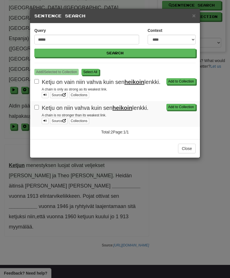
click at [190, 79] on button "Add to Collection" at bounding box center [180, 81] width 29 height 6
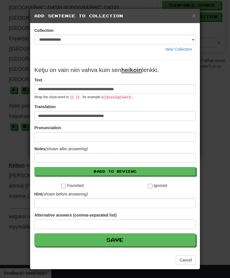
click at [53, 169] on button "Add to Reviews" at bounding box center [114, 171] width 161 height 9
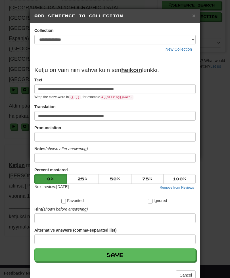
click at [42, 251] on button "Save" at bounding box center [114, 254] width 161 height 13
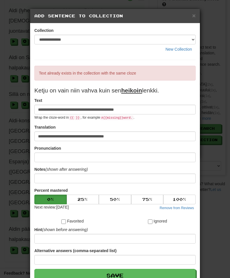
scroll to position [1, 0]
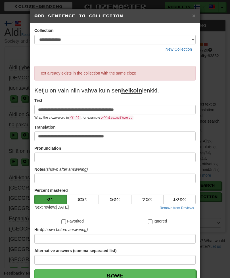
click at [195, 12] on span "×" at bounding box center [193, 15] width 3 height 7
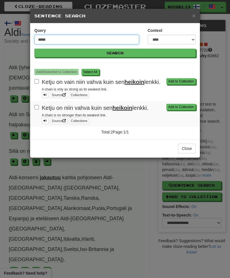
click at [130, 40] on input "*****" at bounding box center [86, 40] width 105 height 10
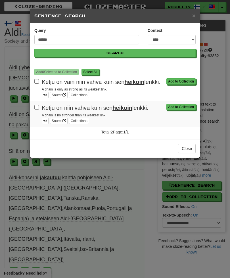
click at [141, 53] on button "Search" at bounding box center [114, 53] width 161 height 9
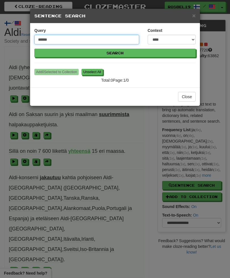
click at [105, 37] on input "******" at bounding box center [86, 40] width 105 height 10
click at [124, 40] on input "******" at bounding box center [86, 40] width 105 height 10
type input "******"
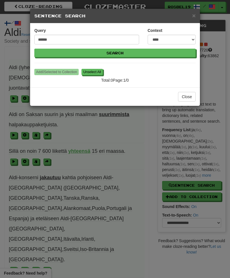
click at [142, 53] on button "Search" at bounding box center [114, 53] width 161 height 9
click at [191, 19] on div "× Sentence Search" at bounding box center [115, 16] width 170 height 14
click at [195, 17] on span "×" at bounding box center [193, 15] width 3 height 7
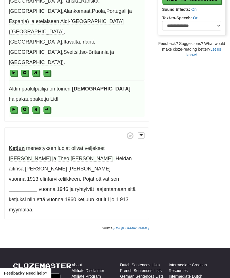
scroll to position [197, 0]
click at [39, 145] on span "menestyksen" at bounding box center [41, 148] width 30 height 6
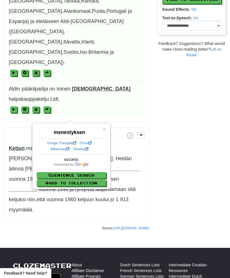
click at [50, 174] on span at bounding box center [49, 174] width 3 height 3
select select "****"
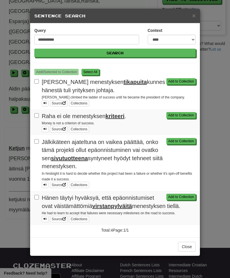
click at [180, 112] on div "Add to Collection" at bounding box center [180, 115] width 30 height 6
click at [187, 115] on button "Add to Collection" at bounding box center [180, 115] width 29 height 6
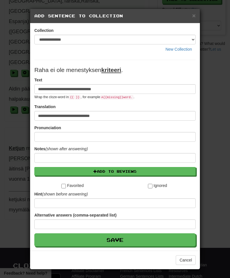
click at [59, 171] on button "Add to Reviews" at bounding box center [114, 171] width 161 height 9
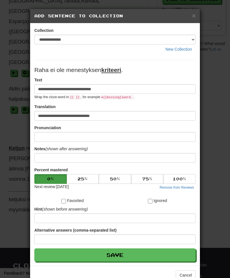
click at [45, 253] on button "Save" at bounding box center [114, 254] width 161 height 13
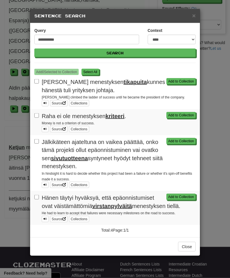
scroll to position [199, 0]
click at [183, 193] on button "Add to Collection" at bounding box center [180, 196] width 29 height 6
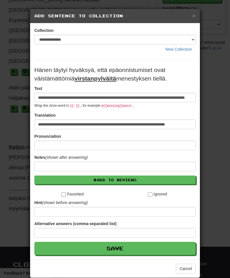
scroll to position [0, 0]
click at [181, 176] on button "Add to Reviews" at bounding box center [114, 179] width 161 height 9
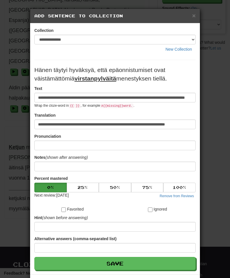
click at [44, 261] on button "Save" at bounding box center [114, 262] width 161 height 13
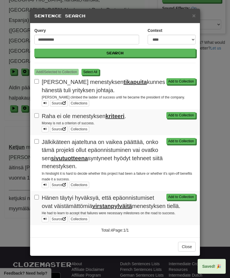
click at [182, 241] on button "Close" at bounding box center [187, 246] width 18 height 10
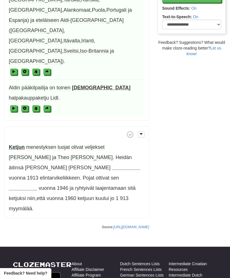
click at [63, 144] on span "luojat" at bounding box center [64, 147] width 12 height 6
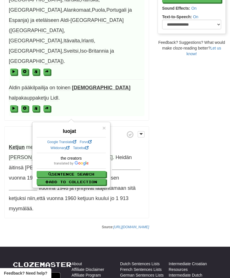
click at [56, 176] on button "Sentence Search" at bounding box center [71, 174] width 69 height 6
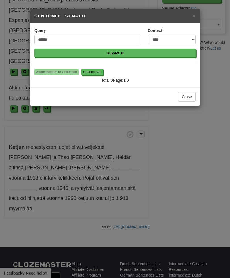
click at [195, 15] on span "×" at bounding box center [193, 15] width 3 height 7
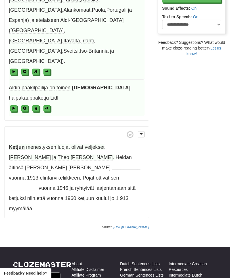
click at [59, 126] on p "Ketjun menestyksen luojat olivat veljekset [PERSON_NAME] ja [PERSON_NAME] . Hei…" at bounding box center [76, 172] width 145 height 92
click at [60, 144] on span "luojat" at bounding box center [64, 147] width 12 height 6
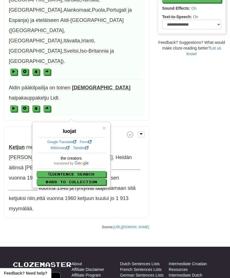
click at [50, 168] on div "the creators Sentence Search Add to Collection" at bounding box center [71, 170] width 69 height 30
click at [53, 172] on button "Sentence Search" at bounding box center [71, 174] width 69 height 6
select select "****"
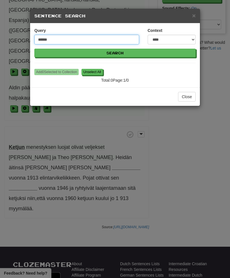
click at [56, 39] on input "******" at bounding box center [86, 40] width 105 height 10
type input "***"
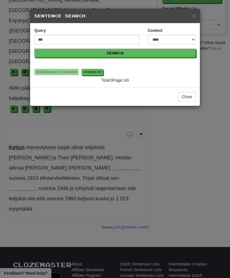
click at [146, 49] on button "Search" at bounding box center [114, 53] width 161 height 9
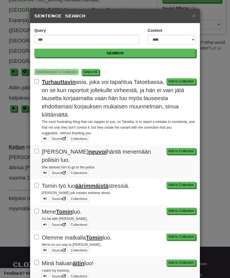
click at [181, 181] on button "Add to Collection" at bounding box center [180, 184] width 29 height 6
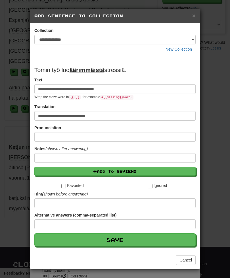
click at [104, 170] on button "Add to Reviews" at bounding box center [114, 171] width 161 height 9
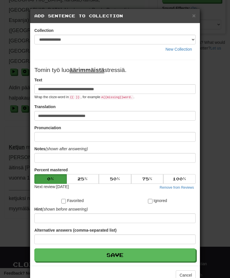
click at [106, 251] on button "Save" at bounding box center [114, 254] width 161 height 13
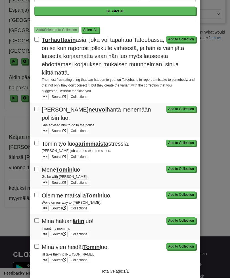
scroll to position [209, 0]
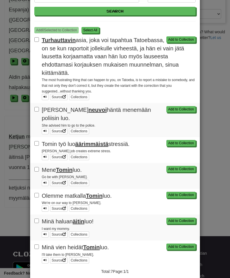
click at [175, 191] on button "Add to Collection" at bounding box center [180, 194] width 29 height 6
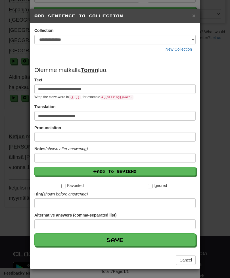
click at [169, 171] on button "Add to Reviews" at bounding box center [114, 171] width 161 height 9
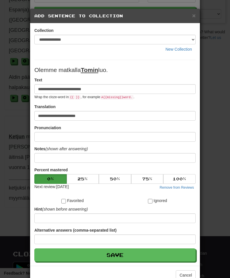
click at [120, 252] on button "Save" at bounding box center [114, 254] width 161 height 13
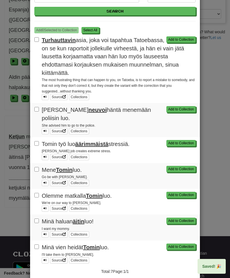
click at [181, 217] on button "Add to Collection" at bounding box center [180, 220] width 29 height 6
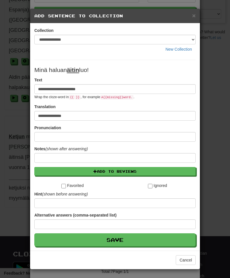
click at [153, 169] on button "Add to Reviews" at bounding box center [114, 171] width 161 height 9
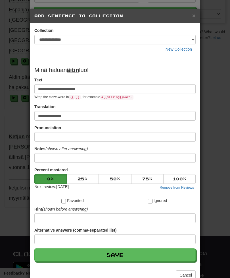
click at [120, 258] on button "Save" at bounding box center [114, 254] width 161 height 13
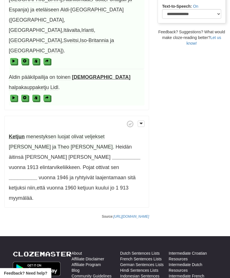
click at [62, 133] on span "luojat" at bounding box center [64, 136] width 12 height 6
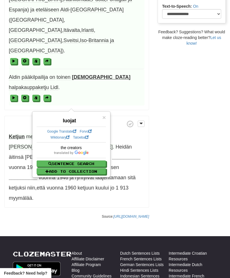
click at [85, 160] on div "the creators Sentence Search Add to Collection" at bounding box center [71, 160] width 69 height 30
click at [67, 161] on button "Sentence Search" at bounding box center [71, 163] width 69 height 6
select select "****"
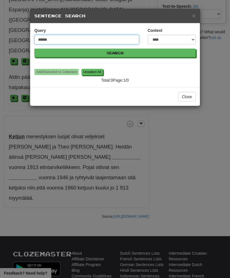
click at [110, 41] on input "******" at bounding box center [86, 40] width 105 height 10
type input "*****"
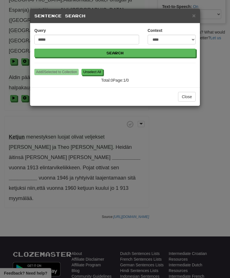
click at [151, 51] on button "Search" at bounding box center [114, 53] width 161 height 9
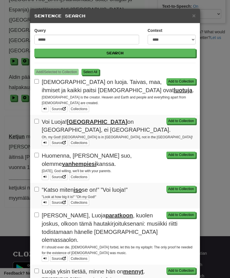
click at [183, 118] on button "Add to Collection" at bounding box center [180, 121] width 29 height 6
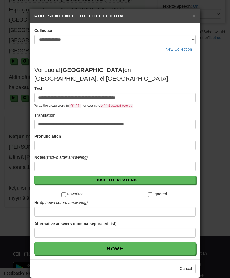
click at [45, 166] on form "**********" at bounding box center [114, 160] width 161 height 189
click at [48, 175] on button "Add to Reviews" at bounding box center [114, 179] width 161 height 9
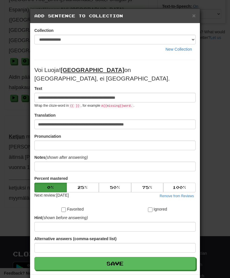
click at [51, 256] on button "Save" at bounding box center [114, 262] width 161 height 13
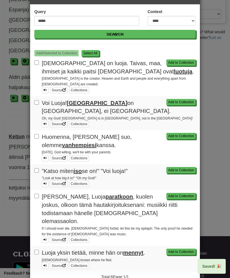
scroll to position [18, 0]
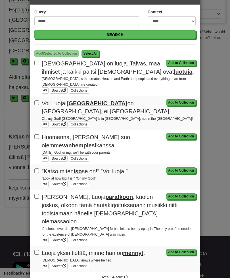
click at [183, 133] on button "Add to Collection" at bounding box center [180, 136] width 29 height 6
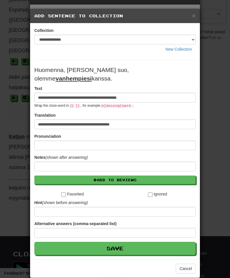
click at [59, 175] on button "Add to Reviews" at bounding box center [114, 179] width 161 height 9
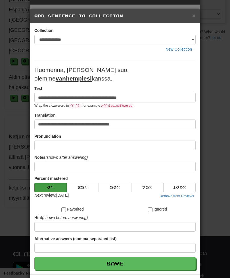
click at [54, 256] on button "Save" at bounding box center [114, 262] width 161 height 13
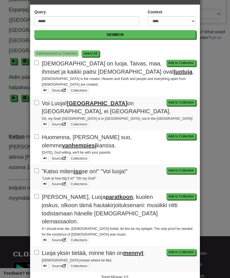
click at [178, 167] on button "Add to Collection" at bounding box center [180, 170] width 29 height 6
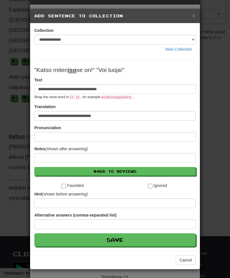
click at [52, 172] on button "Add to Reviews" at bounding box center [114, 171] width 161 height 9
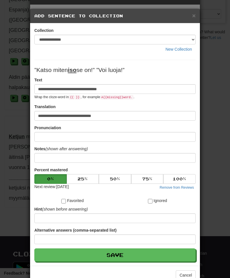
click at [49, 250] on button "Save" at bounding box center [114, 254] width 161 height 13
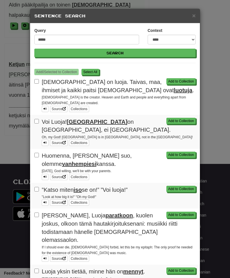
scroll to position [0, 0]
click at [191, 267] on button "Add to Collection" at bounding box center [180, 270] width 29 height 6
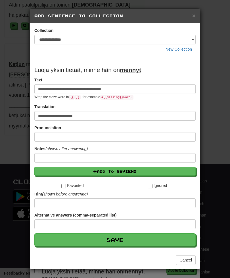
click at [152, 172] on button "Add to Reviews" at bounding box center [114, 171] width 161 height 9
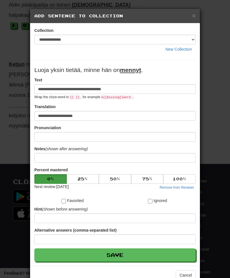
click at [136, 253] on button "Save" at bounding box center [114, 254] width 161 height 13
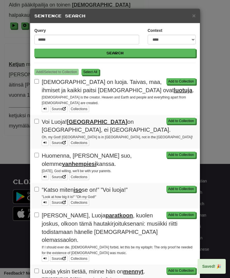
click at [195, 12] on span "×" at bounding box center [193, 15] width 3 height 7
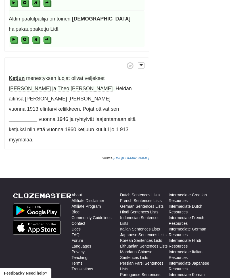
scroll to position [267, 0]
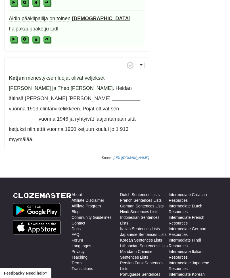
click at [65, 75] on span "luojat" at bounding box center [64, 78] width 12 height 6
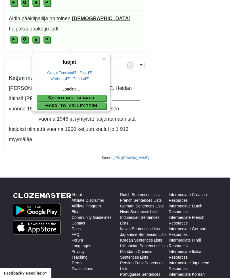
scroll to position [268, 0]
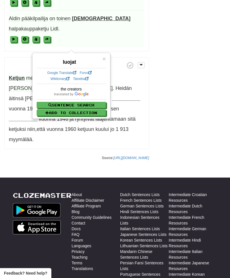
click at [83, 102] on button "Sentence Search" at bounding box center [71, 105] width 69 height 6
select select "****"
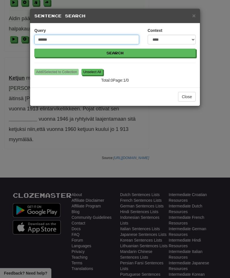
click at [82, 35] on input "******" at bounding box center [86, 40] width 105 height 10
click at [111, 38] on input "******" at bounding box center [86, 40] width 105 height 10
click at [115, 53] on button "Search" at bounding box center [114, 53] width 161 height 9
click at [106, 36] on input "******" at bounding box center [86, 40] width 105 height 10
click at [118, 44] on input "******" at bounding box center [86, 40] width 105 height 10
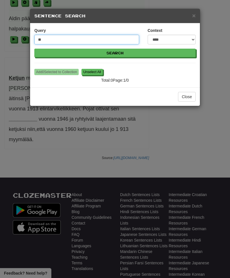
type input "*"
click at [115, 53] on button "Search" at bounding box center [114, 53] width 161 height 9
click at [84, 36] on input "***" at bounding box center [86, 40] width 105 height 10
click at [70, 37] on input "***" at bounding box center [86, 40] width 105 height 10
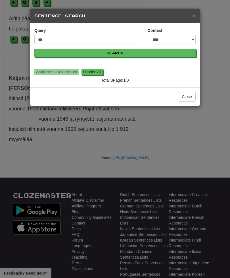
click at [82, 25] on div "**********" at bounding box center [115, 55] width 170 height 64
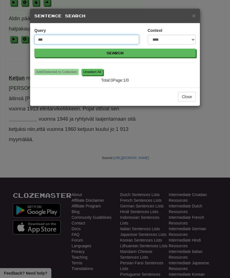
click at [89, 38] on input "***" at bounding box center [86, 40] width 105 height 10
type input "***"
click at [115, 53] on button "Search" at bounding box center [114, 53] width 161 height 9
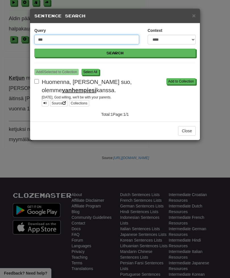
click at [39, 40] on input "***" at bounding box center [86, 40] width 105 height 10
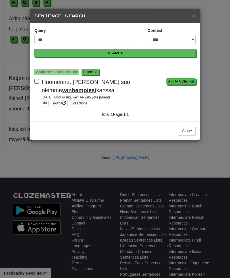
click at [195, 14] on span "×" at bounding box center [193, 15] width 3 height 7
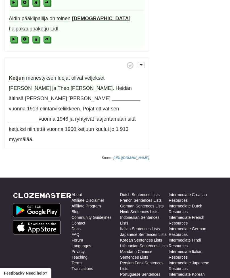
click at [112, 95] on strong "__________" at bounding box center [126, 98] width 28 height 6
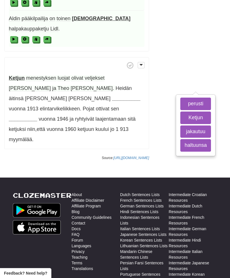
click at [180, 97] on button "perusti" at bounding box center [195, 103] width 31 height 12
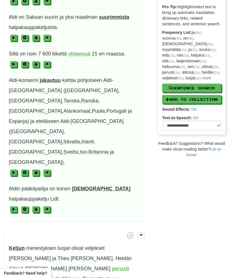
scroll to position [97, 0]
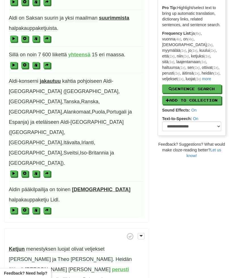
click at [112, 266] on strong "perusti" at bounding box center [120, 269] width 17 height 6
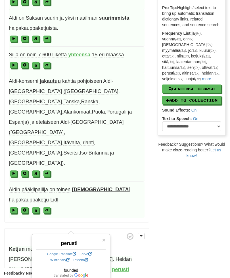
click at [58, 277] on div "founded" at bounding box center [70, 273] width 69 height 13
select select "****"
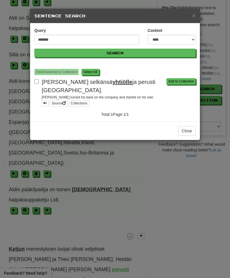
click at [173, 82] on button "Add to Collection" at bounding box center [180, 81] width 29 height 6
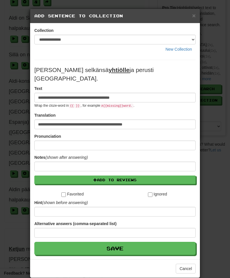
scroll to position [99, 0]
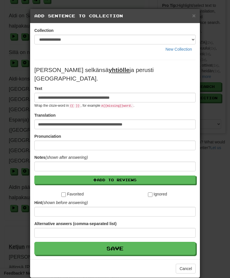
click at [74, 175] on button "Add to Reviews" at bounding box center [114, 179] width 161 height 9
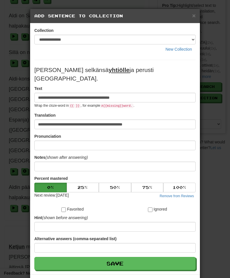
click at [107, 260] on button "Save" at bounding box center [114, 262] width 161 height 13
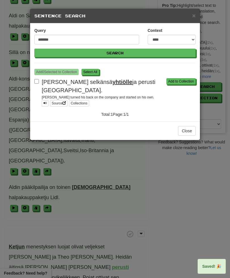
click at [189, 126] on button "Close" at bounding box center [187, 131] width 18 height 10
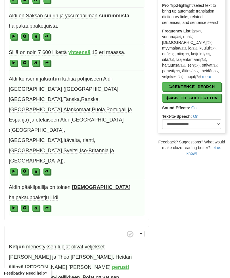
click at [112, 264] on strong "perusti" at bounding box center [120, 267] width 17 height 6
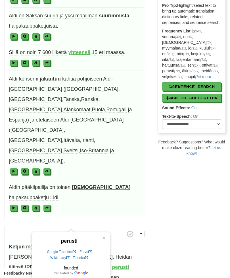
click at [103, 237] on span "×" at bounding box center [103, 237] width 3 height 7
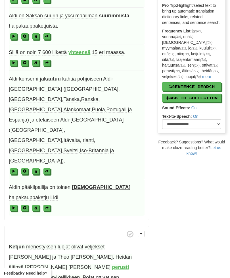
click at [48, 274] on span "elintarvikeliikkeen" at bounding box center [60, 277] width 40 height 6
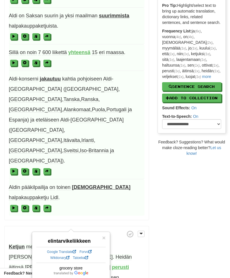
click at [58, 277] on button "Sentence Search" at bounding box center [70, 283] width 69 height 6
select select "****"
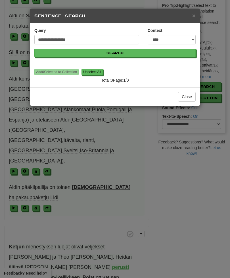
click at [194, 16] on span "×" at bounding box center [193, 15] width 3 height 7
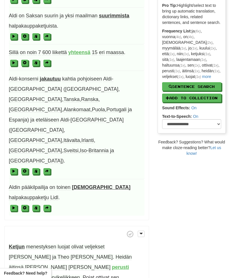
click at [44, 274] on span "elintarvikeliikkeen" at bounding box center [60, 277] width 40 height 6
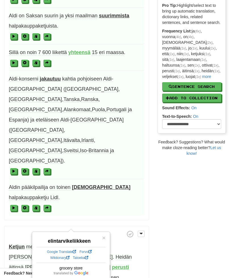
click at [60, 256] on link "Wiktionary" at bounding box center [59, 257] width 19 height 4
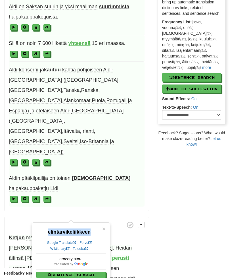
click at [75, 272] on button "Sentence Search" at bounding box center [70, 274] width 69 height 6
select select "****"
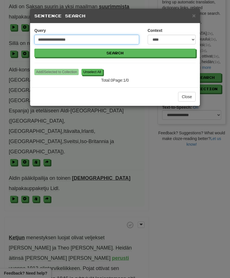
click at [120, 37] on input "**********" at bounding box center [86, 40] width 105 height 10
type input "*"
paste input "**********"
type input "**********"
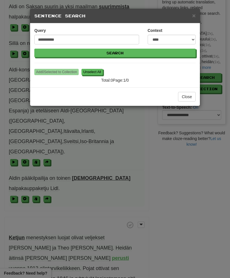
click at [114, 54] on button "Search" at bounding box center [114, 53] width 161 height 9
click at [193, 15] on span "×" at bounding box center [193, 15] width 3 height 7
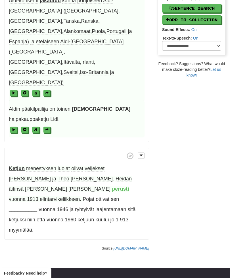
scroll to position [177, 0]
click at [37, 206] on strong "__________" at bounding box center [23, 209] width 28 height 6
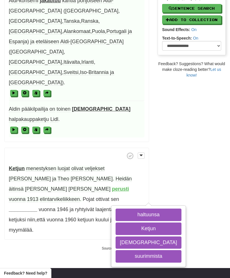
click at [121, 208] on button "haltuunsa" at bounding box center [149, 214] width 66 height 12
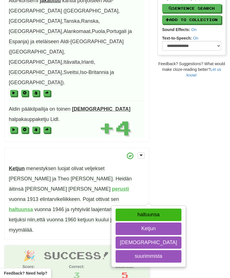
scroll to position [145, 0]
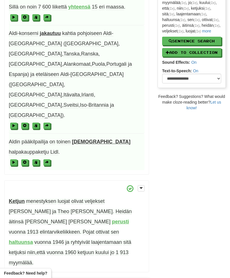
click at [33, 239] on strong "haltuunsa" at bounding box center [21, 242] width 24 height 6
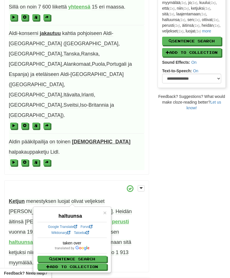
click at [85, 257] on button "Sentence Search" at bounding box center [71, 258] width 69 height 6
select select "****"
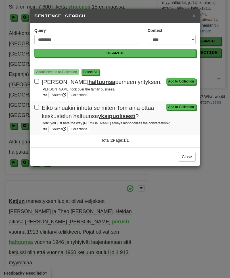
click at [180, 82] on button "Add to Collection" at bounding box center [180, 81] width 29 height 6
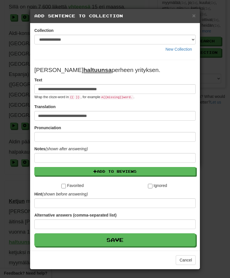
click at [153, 168] on button "Add to Reviews" at bounding box center [114, 171] width 161 height 9
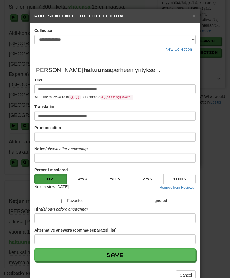
click at [151, 254] on button "Save" at bounding box center [114, 254] width 161 height 13
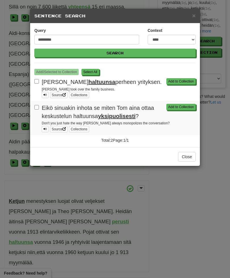
click at [183, 106] on button "Add to Collection" at bounding box center [180, 107] width 29 height 6
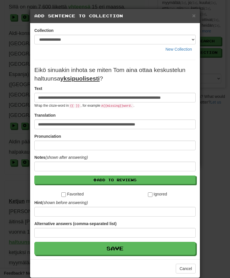
click at [165, 184] on button "Add to Reviews" at bounding box center [114, 179] width 161 height 9
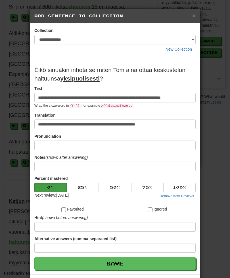
click at [158, 262] on button "Save" at bounding box center [114, 262] width 161 height 13
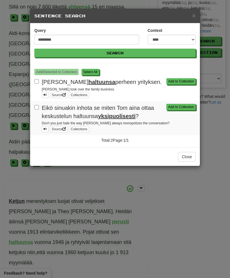
click at [195, 14] on span "×" at bounding box center [193, 15] width 3 height 7
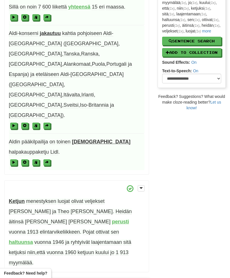
click at [71, 239] on span "ryhtyivät" at bounding box center [80, 242] width 19 height 6
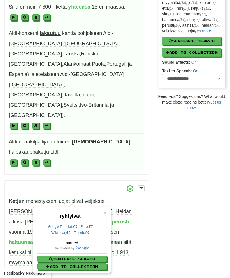
click at [88, 253] on div "started Sentence Search Add to Collection" at bounding box center [71, 255] width 69 height 30
click at [75, 255] on button "Sentence Search" at bounding box center [71, 258] width 69 height 6
select select "****"
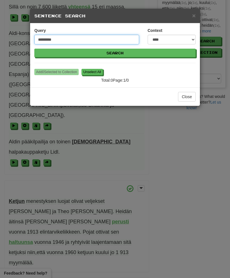
click at [66, 41] on input "*********" at bounding box center [86, 40] width 105 height 10
type input "******"
click at [115, 53] on button "Search" at bounding box center [114, 53] width 161 height 9
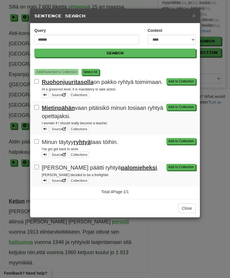
click at [180, 78] on button "Add to Collection" at bounding box center [180, 81] width 29 height 6
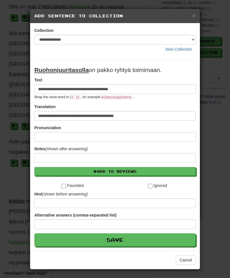
click at [109, 171] on button "Add to Reviews" at bounding box center [114, 171] width 161 height 9
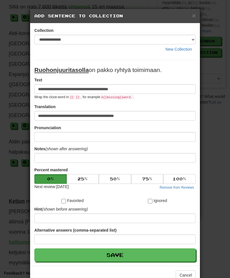
click at [117, 251] on button "Save" at bounding box center [114, 254] width 161 height 13
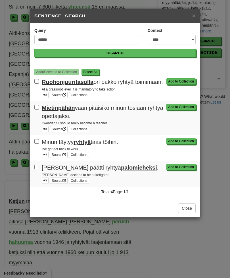
click at [181, 110] on button "Add to Collection" at bounding box center [180, 107] width 29 height 6
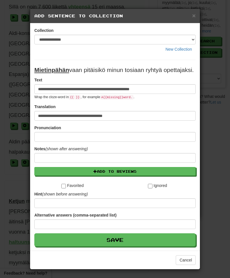
click at [99, 175] on button "Add to Reviews" at bounding box center [114, 171] width 161 height 9
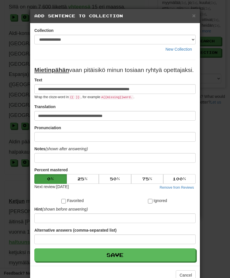
click at [107, 261] on button "Save" at bounding box center [114, 254] width 161 height 13
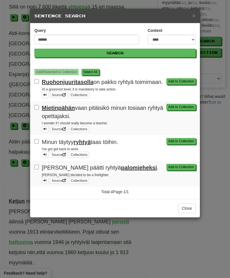
click at [178, 144] on button "Add to Collection" at bounding box center [180, 141] width 29 height 6
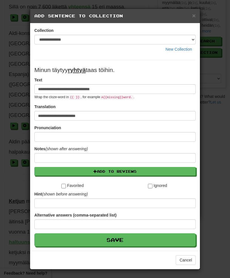
click at [137, 175] on button "Add to Reviews" at bounding box center [114, 171] width 161 height 9
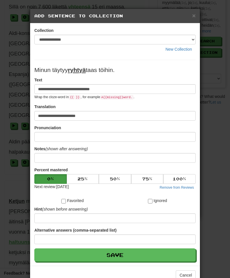
click at [134, 260] on button "Save" at bounding box center [114, 254] width 161 height 13
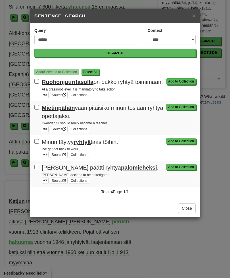
click at [169, 170] on button "Add to Collection" at bounding box center [180, 167] width 29 height 6
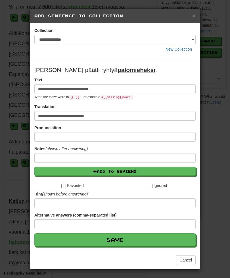
click at [131, 170] on button "Add to Reviews" at bounding box center [114, 171] width 161 height 9
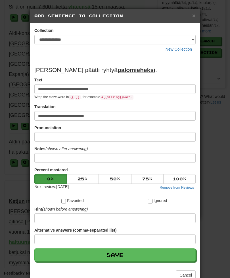
click at [122, 258] on button "Save" at bounding box center [114, 254] width 161 height 13
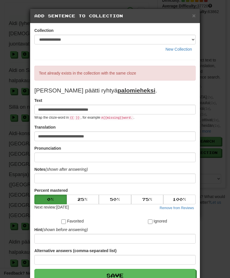
scroll to position [0, 0]
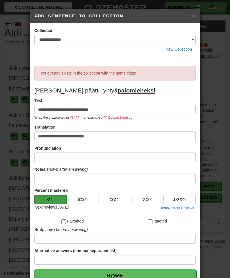
click at [193, 19] on span "×" at bounding box center [193, 15] width 3 height 7
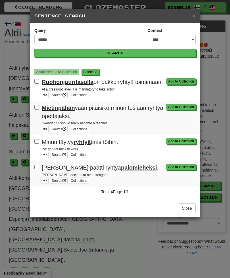
click at [194, 15] on span "×" at bounding box center [193, 15] width 3 height 7
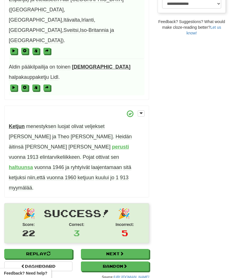
scroll to position [218, 0]
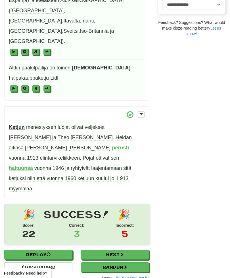
click at [91, 165] on span "laajentamaan" at bounding box center [106, 168] width 31 height 6
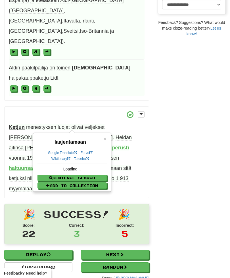
scroll to position [218, 0]
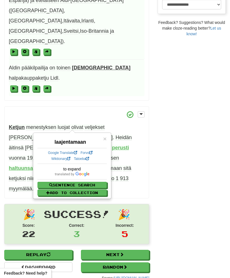
click at [86, 182] on button "Sentence Search" at bounding box center [71, 184] width 69 height 6
select select "****"
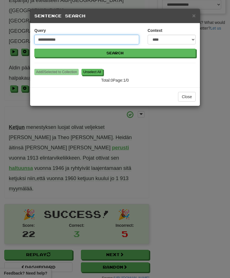
click at [103, 38] on input "**********" at bounding box center [86, 40] width 105 height 10
type input "*********"
click at [115, 53] on button "Search" at bounding box center [114, 53] width 161 height 9
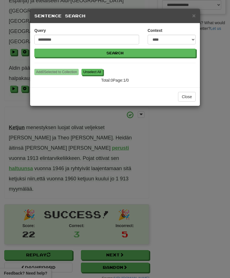
scroll to position [218, 0]
click at [193, 17] on span "×" at bounding box center [193, 15] width 3 height 7
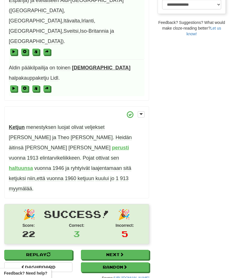
click at [91, 165] on span "laajentamaan" at bounding box center [106, 168] width 31 height 6
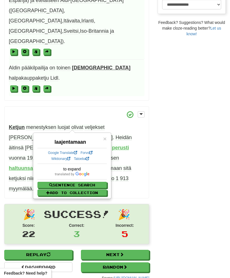
click at [93, 182] on button "Sentence Search" at bounding box center [71, 184] width 69 height 6
select select "****"
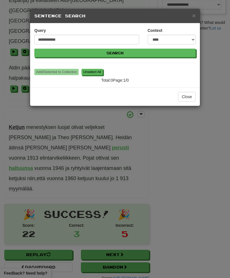
click at [195, 16] on span "×" at bounding box center [193, 15] width 3 height 7
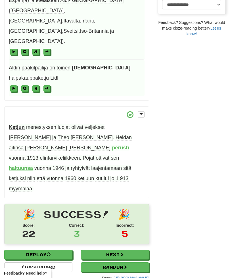
click at [91, 165] on span "laajentamaan" at bounding box center [106, 168] width 31 height 6
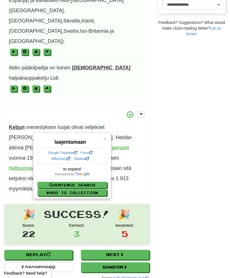
click at [83, 187] on button "Sentence Search" at bounding box center [71, 184] width 69 height 6
select select "****"
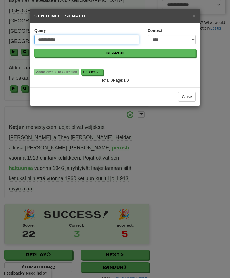
click at [89, 37] on input "**********" at bounding box center [86, 40] width 105 height 10
type input "**********"
click at [115, 53] on button "Search" at bounding box center [114, 53] width 161 height 9
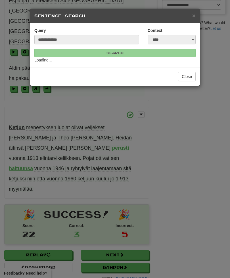
scroll to position [218, 0]
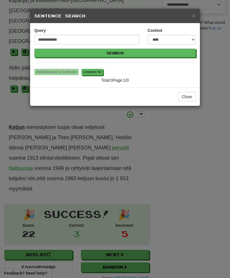
click at [190, 16] on h5 "Sentence Search" at bounding box center [114, 16] width 161 height 6
click at [193, 12] on span "×" at bounding box center [193, 15] width 3 height 7
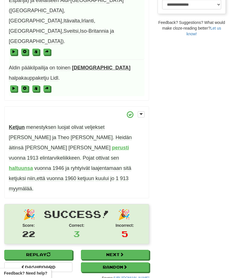
click at [26, 175] on span "ketjuksi" at bounding box center [17, 178] width 17 height 6
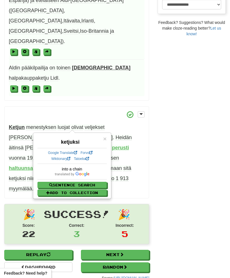
click at [86, 183] on button "Sentence Search" at bounding box center [71, 184] width 69 height 6
select select "****"
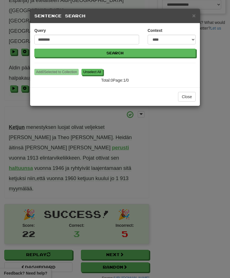
click at [195, 18] on span "×" at bounding box center [193, 15] width 3 height 7
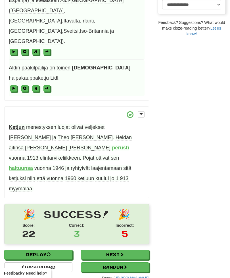
click at [78, 175] on span "ketjuun" at bounding box center [86, 178] width 16 height 6
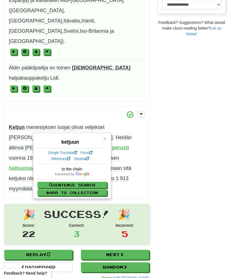
click at [106, 137] on span "×" at bounding box center [104, 138] width 3 height 7
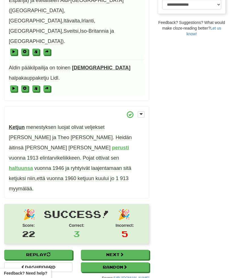
click at [91, 165] on span "laajentamaan" at bounding box center [106, 168] width 31 height 6
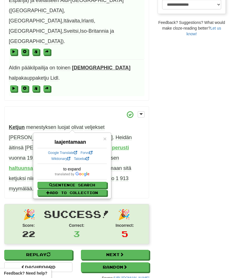
click at [142, 113] on p "Ketjun menestyksen luojat olivat veljekset [PERSON_NAME] ja [PERSON_NAME] . Hei…" at bounding box center [76, 152] width 145 height 92
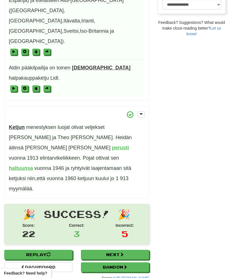
click at [26, 175] on span "ketjuksi" at bounding box center [17, 178] width 17 height 6
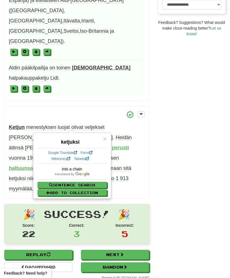
click at [108, 136] on div "× ketjuksi Google Translate Forvo Wiktionary Tatoeba into a chain Sentence Sear…" at bounding box center [72, 165] width 77 height 65
click at [108, 135] on div "× ketjuksi Google Translate Forvo Wiktionary Tatoeba into a chain Sentence Sear…" at bounding box center [72, 165] width 77 height 65
click at [107, 132] on p "Ketjun menestyksen luojat olivat veljekset [PERSON_NAME] ja [PERSON_NAME] . Hei…" at bounding box center [76, 152] width 145 height 92
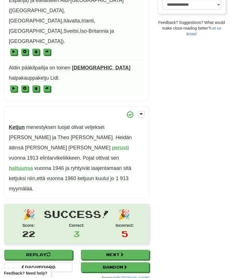
click at [32, 185] on span "myymälää" at bounding box center [20, 188] width 23 height 6
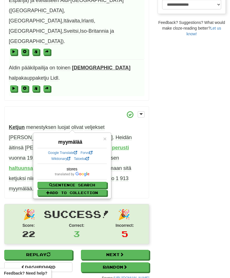
click at [106, 135] on span "×" at bounding box center [104, 138] width 3 height 7
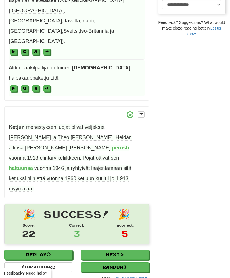
click at [95, 175] on span "kuului" at bounding box center [101, 178] width 13 height 6
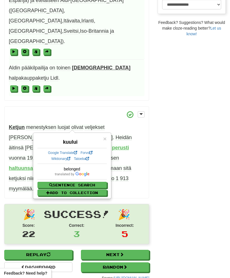
click at [82, 183] on button "Sentence Search" at bounding box center [71, 184] width 69 height 6
select select "****"
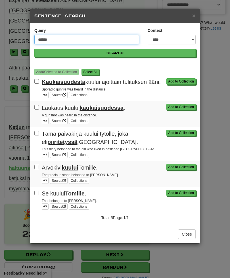
click at [60, 41] on input "******" at bounding box center [86, 40] width 105 height 10
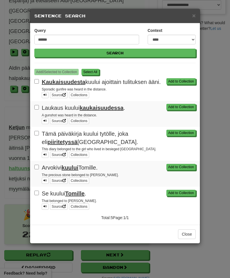
click at [195, 79] on button "Add to Collection" at bounding box center [180, 81] width 29 height 6
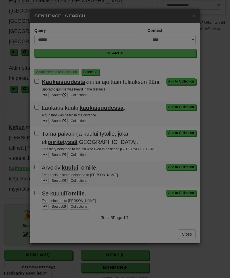
scroll to position [218, 0]
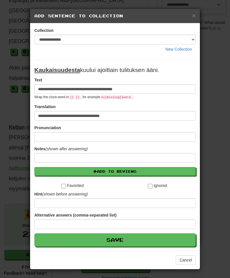
click at [137, 173] on button "Add to Reviews" at bounding box center [114, 171] width 161 height 9
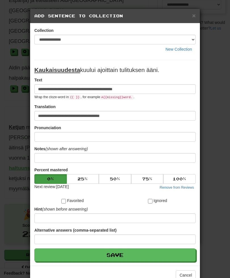
click at [144, 250] on button "Save" at bounding box center [114, 254] width 161 height 13
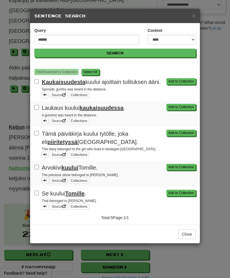
click at [177, 164] on button "Add to Collection" at bounding box center [180, 167] width 29 height 6
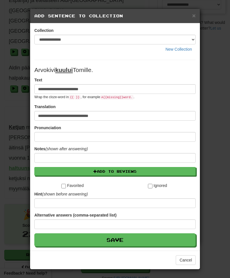
click at [132, 172] on button "Add to Reviews" at bounding box center [114, 171] width 161 height 9
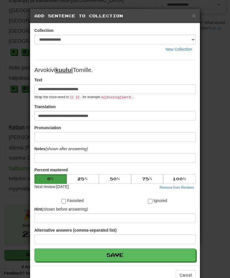
click at [129, 254] on button "Save" at bounding box center [114, 254] width 161 height 13
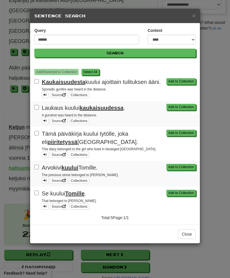
click at [175, 189] on button "Add to Collection" at bounding box center [180, 192] width 29 height 6
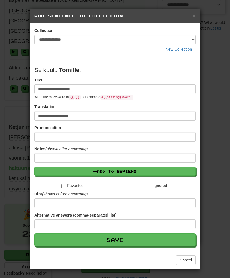
click at [131, 169] on button "Add to Reviews" at bounding box center [114, 171] width 161 height 9
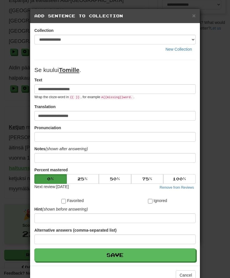
click at [133, 254] on button "Save" at bounding box center [114, 254] width 161 height 13
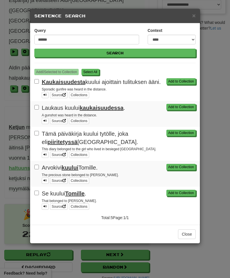
click at [180, 109] on button "Add to Collection" at bounding box center [180, 107] width 29 height 6
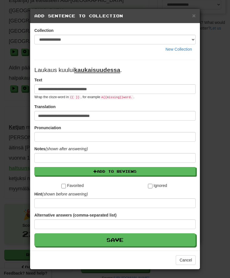
click at [138, 170] on button "Add to Reviews" at bounding box center [114, 171] width 161 height 9
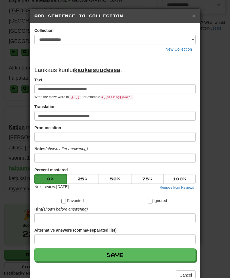
click at [137, 256] on button "Save" at bounding box center [114, 254] width 161 height 13
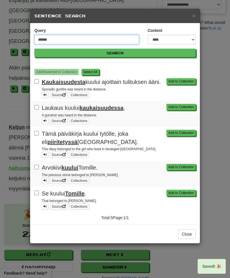
click at [72, 40] on input "******" at bounding box center [86, 40] width 105 height 10
click at [115, 53] on button "Search" at bounding box center [114, 53] width 161 height 9
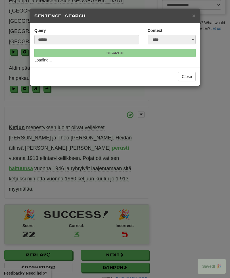
scroll to position [218, 0]
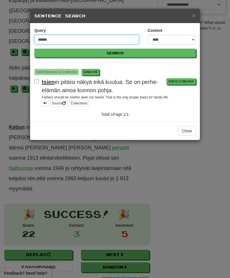
click at [67, 39] on input "******" at bounding box center [86, 40] width 105 height 10
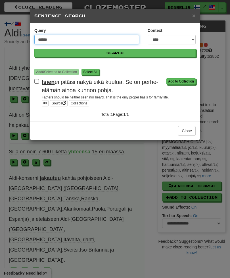
scroll to position [0, 0]
click at [66, 37] on input "******" at bounding box center [86, 40] width 105 height 10
click at [76, 42] on input "******" at bounding box center [86, 40] width 105 height 10
click at [115, 53] on button "Search" at bounding box center [114, 53] width 161 height 9
click at [56, 39] on input "******" at bounding box center [86, 40] width 105 height 10
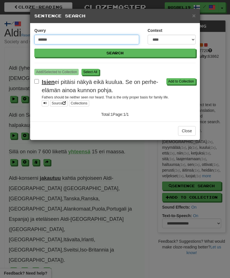
type input "******"
click at [115, 53] on button "Search" at bounding box center [114, 53] width 161 height 9
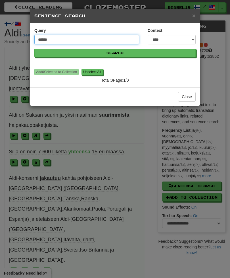
click at [77, 35] on input "******" at bounding box center [86, 40] width 105 height 10
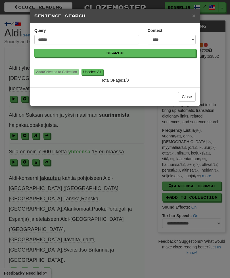
click at [195, 12] on span "×" at bounding box center [193, 15] width 3 height 7
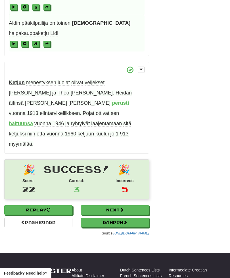
scroll to position [260, 0]
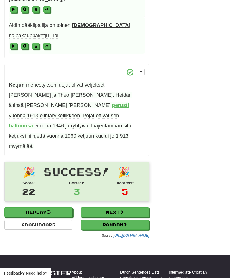
click at [32, 143] on span "myymälää" at bounding box center [20, 146] width 23 height 6
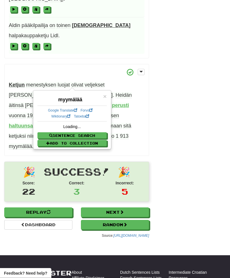
scroll to position [261, 0]
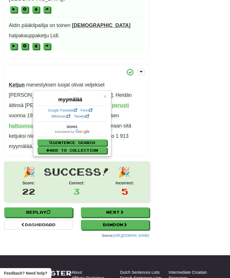
click at [93, 139] on button "Sentence Search" at bounding box center [71, 142] width 69 height 6
select select "****"
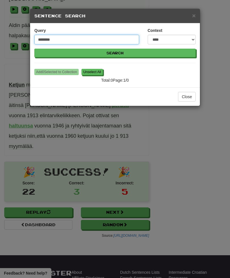
click at [62, 37] on input "********" at bounding box center [86, 40] width 105 height 10
click at [61, 39] on input "********" at bounding box center [86, 40] width 105 height 10
type input "*******"
click at [115, 53] on button "Search" at bounding box center [114, 53] width 161 height 9
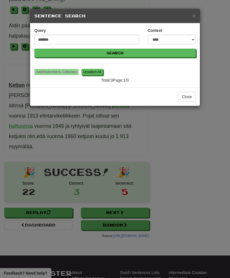
scroll to position [261, 0]
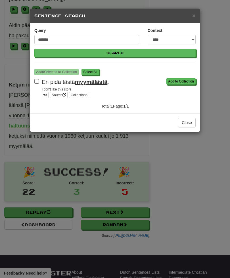
click at [177, 82] on button "Add to Collection" at bounding box center [180, 81] width 29 height 6
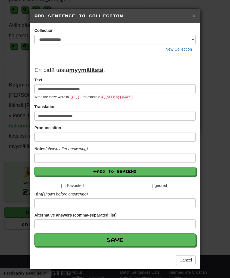
click at [140, 172] on button "Add to Reviews" at bounding box center [114, 171] width 161 height 9
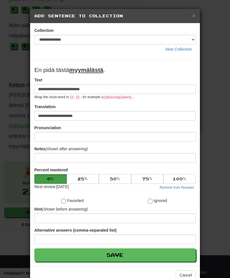
click at [160, 256] on button "Save" at bounding box center [114, 254] width 161 height 13
